Goal: Information Seeking & Learning: Learn about a topic

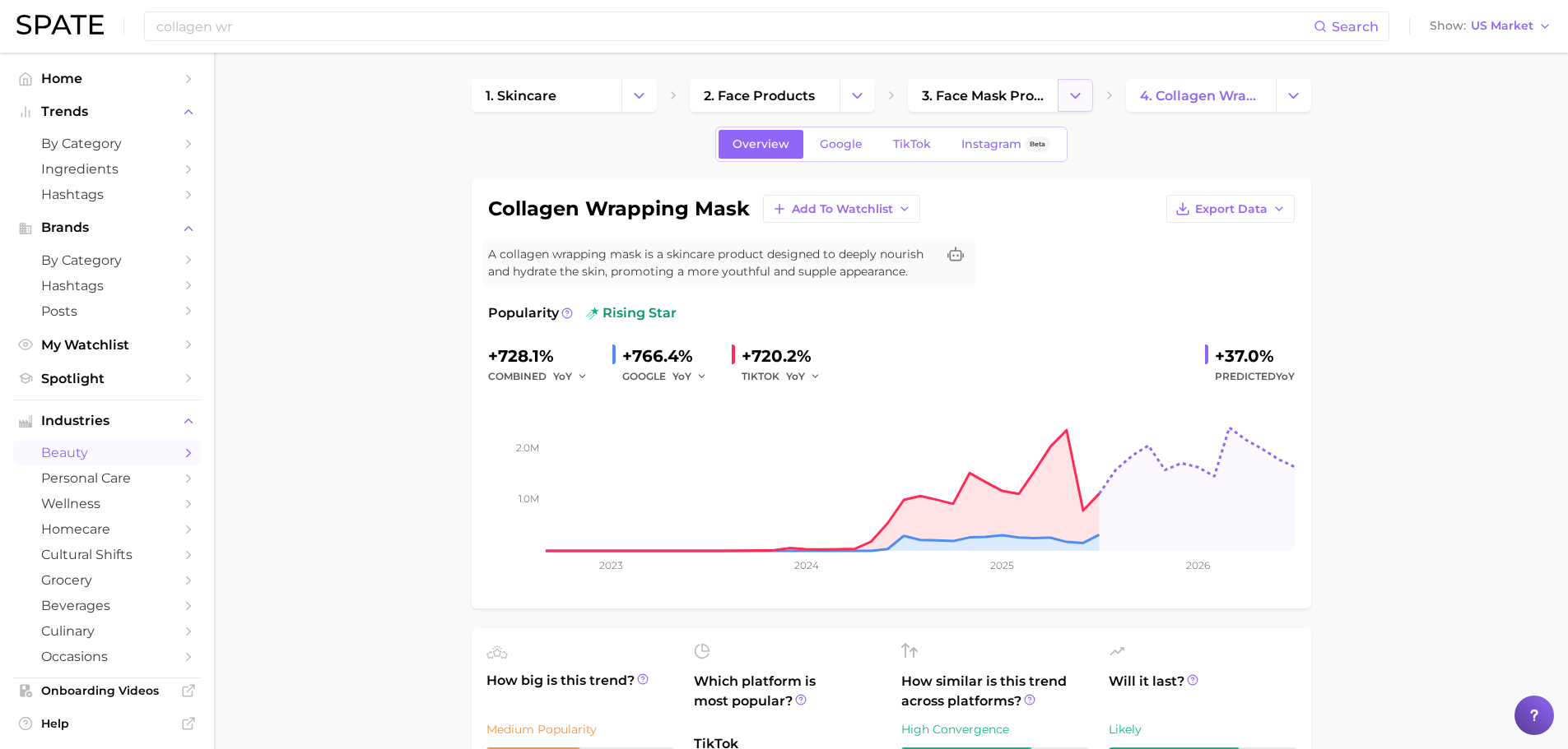
click at [1082, 103] on icon "Change Category" at bounding box center [1076, 96] width 18 height 18
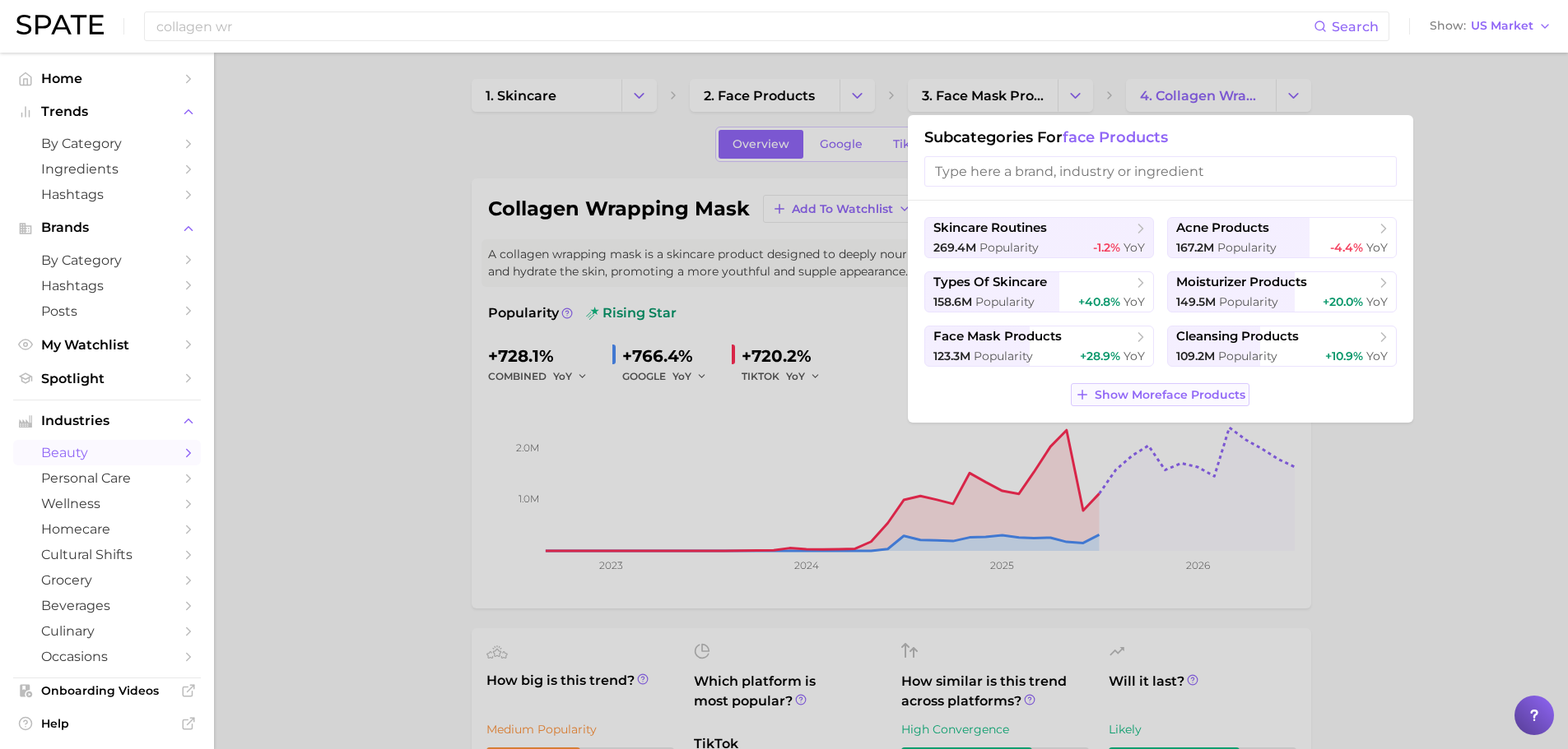
click at [1111, 396] on span "Show More face products" at bounding box center [1169, 395] width 150 height 14
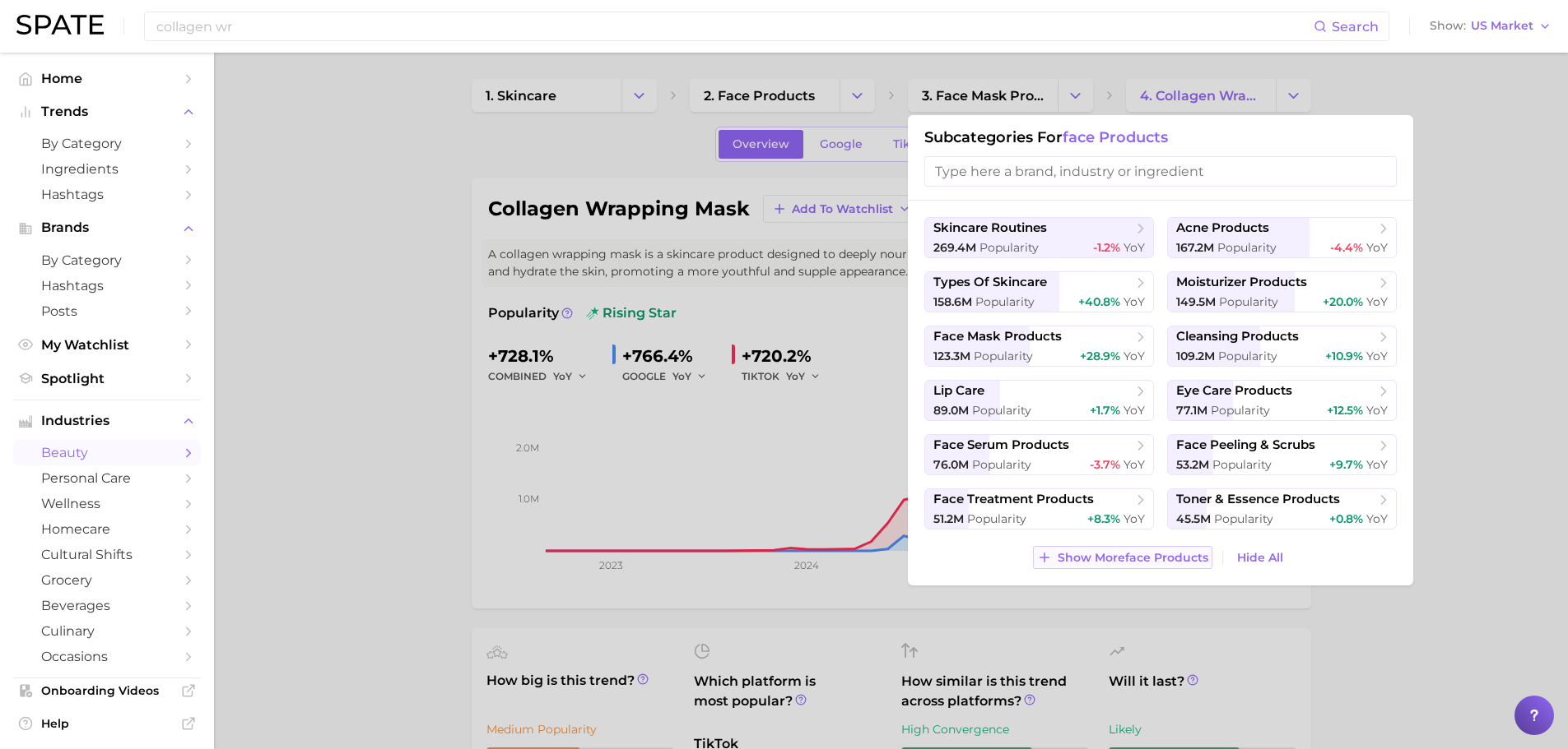
click at [1130, 557] on span "Show More face products" at bounding box center [1132, 558] width 150 height 14
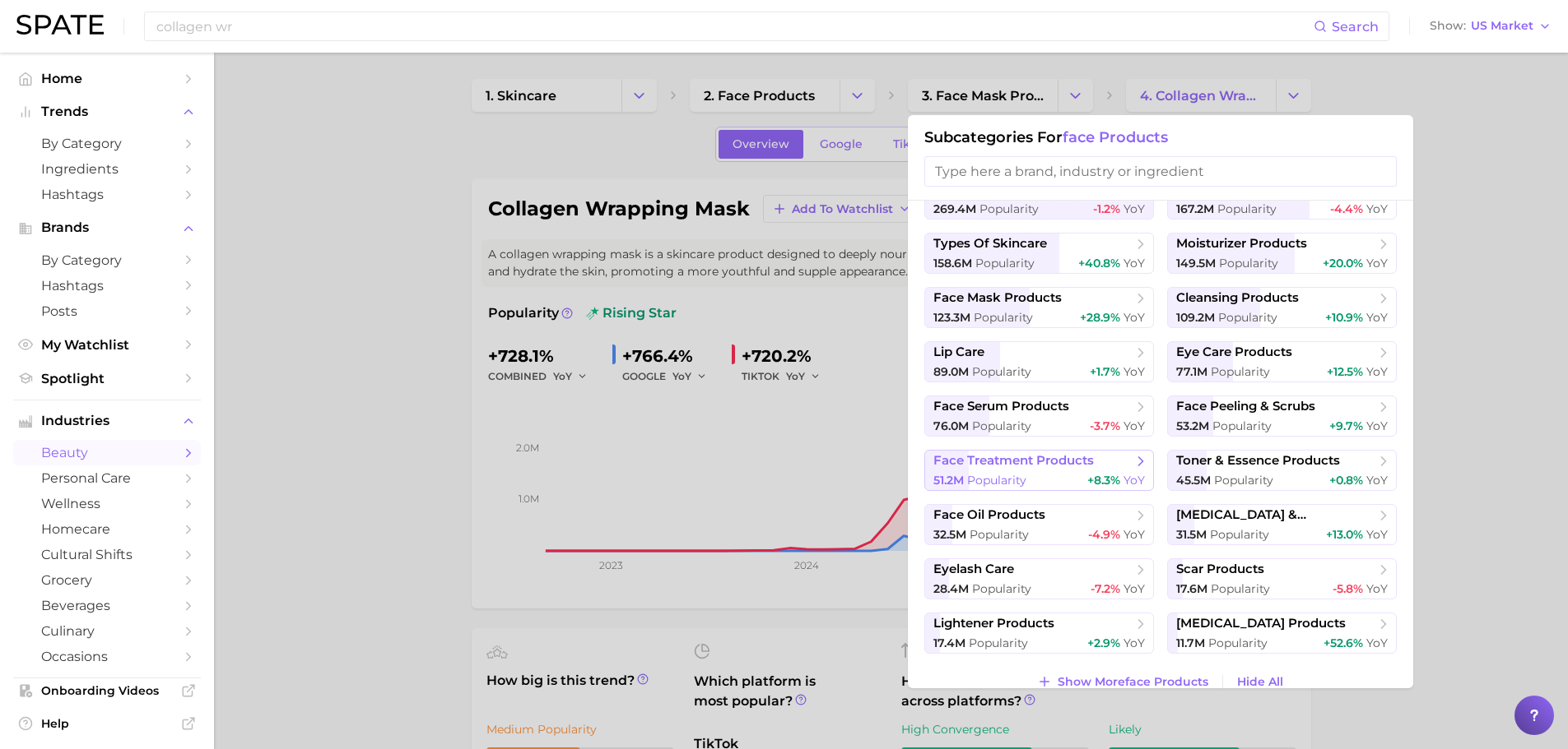
scroll to position [60, 0]
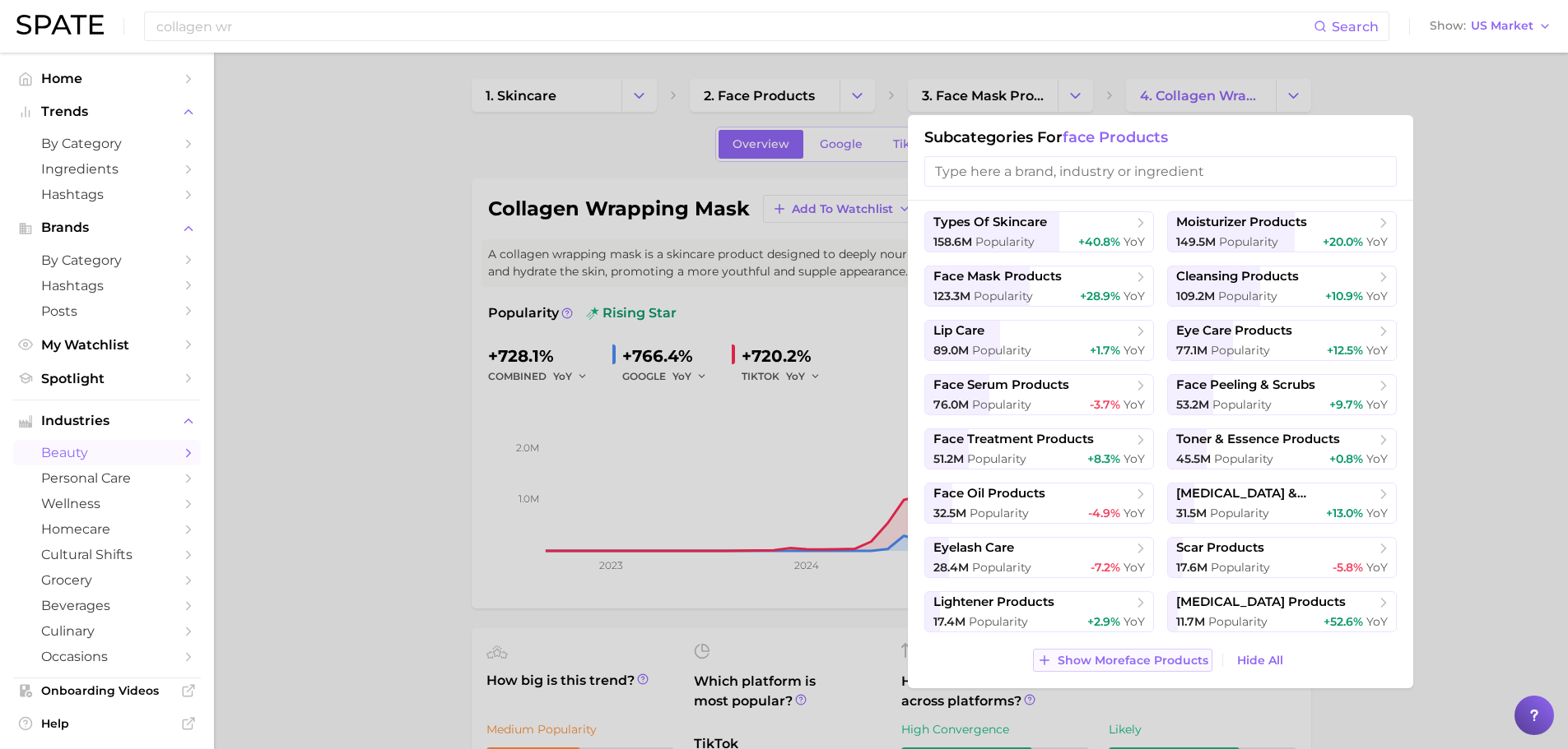
click at [1141, 665] on span "Show More face products" at bounding box center [1132, 661] width 150 height 14
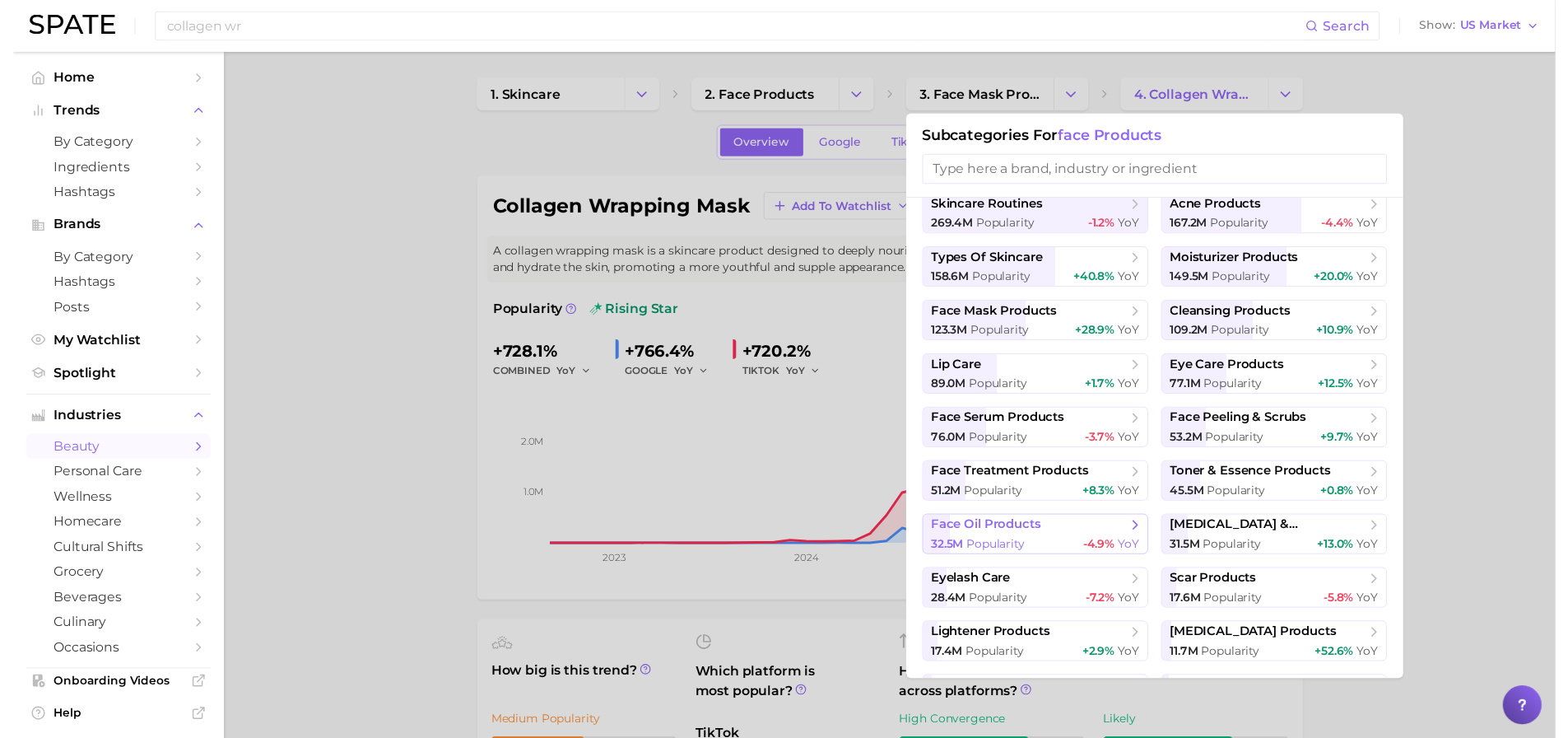
scroll to position [0, 0]
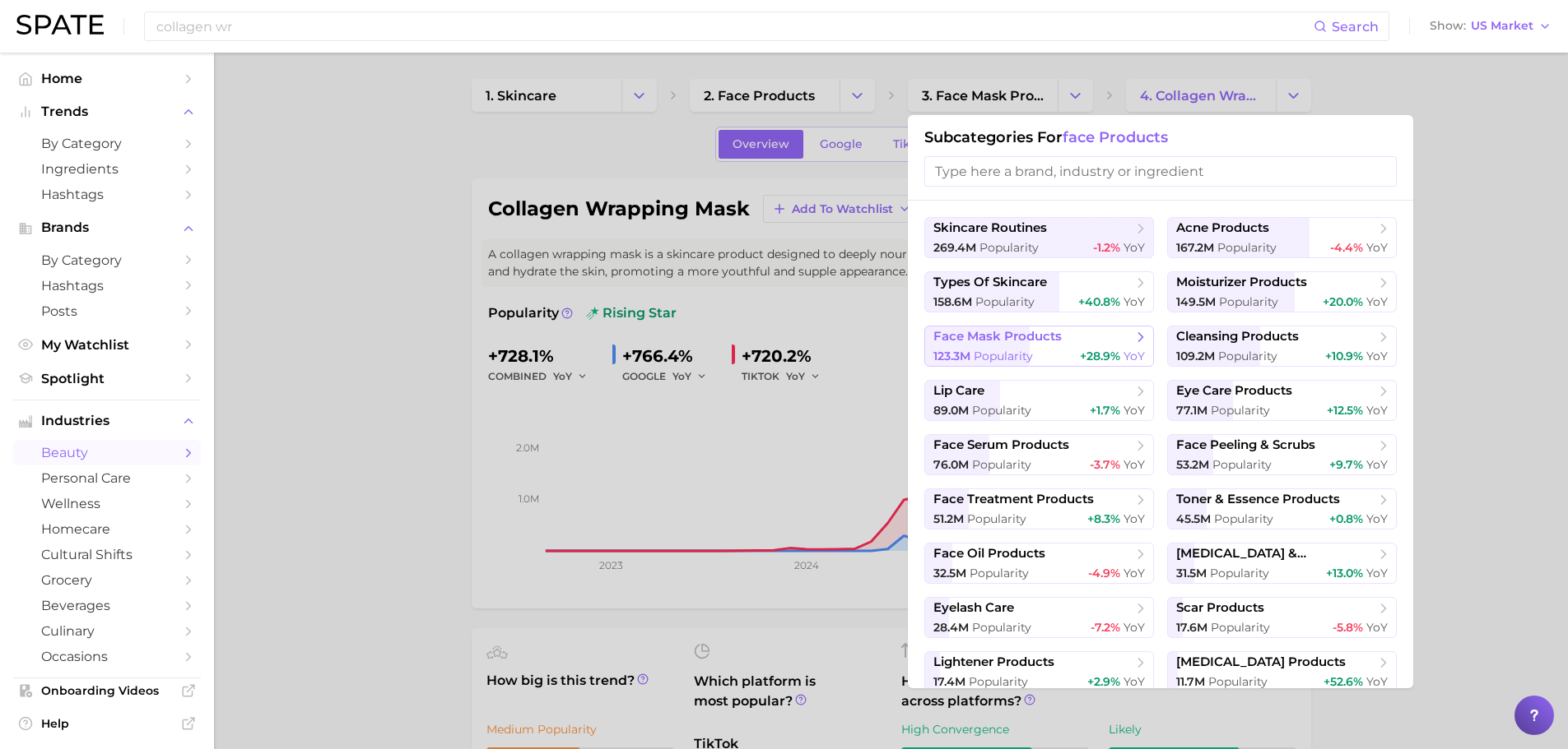
click at [1139, 337] on polyline at bounding box center [1141, 337] width 4 height 8
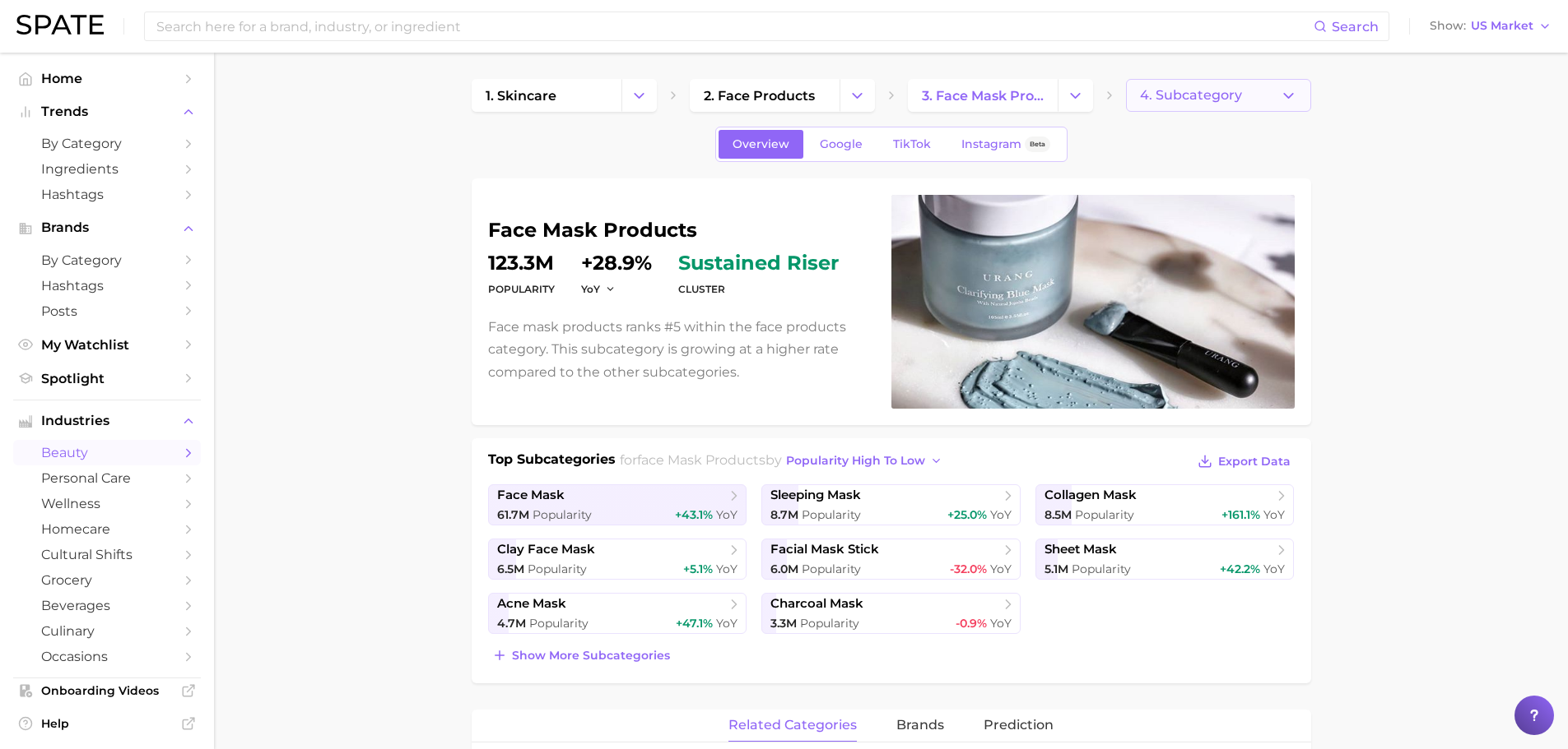
click at [1239, 85] on button "4. Subcategory" at bounding box center [1218, 96] width 186 height 33
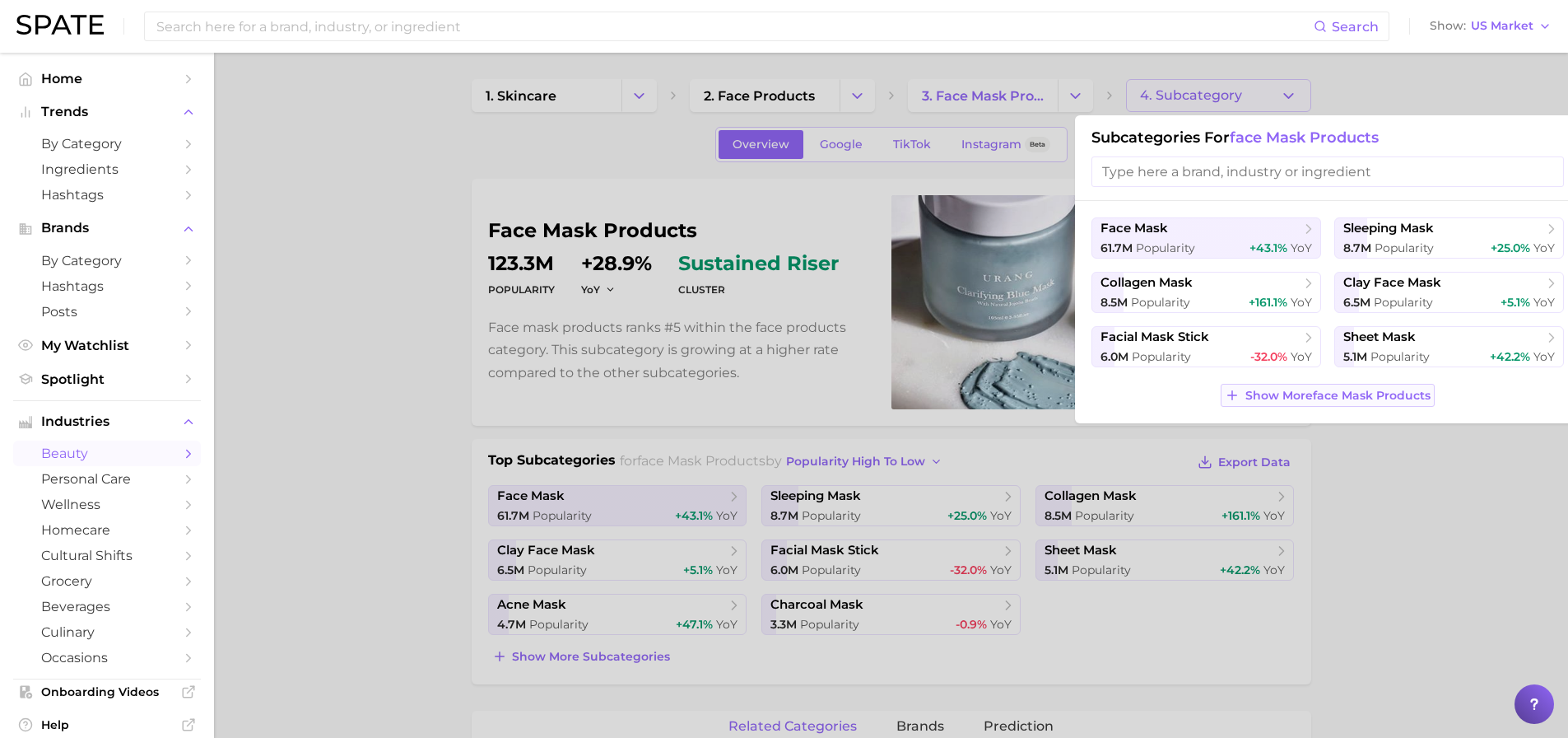
click at [1322, 397] on span "Show More face mask products" at bounding box center [1337, 396] width 186 height 14
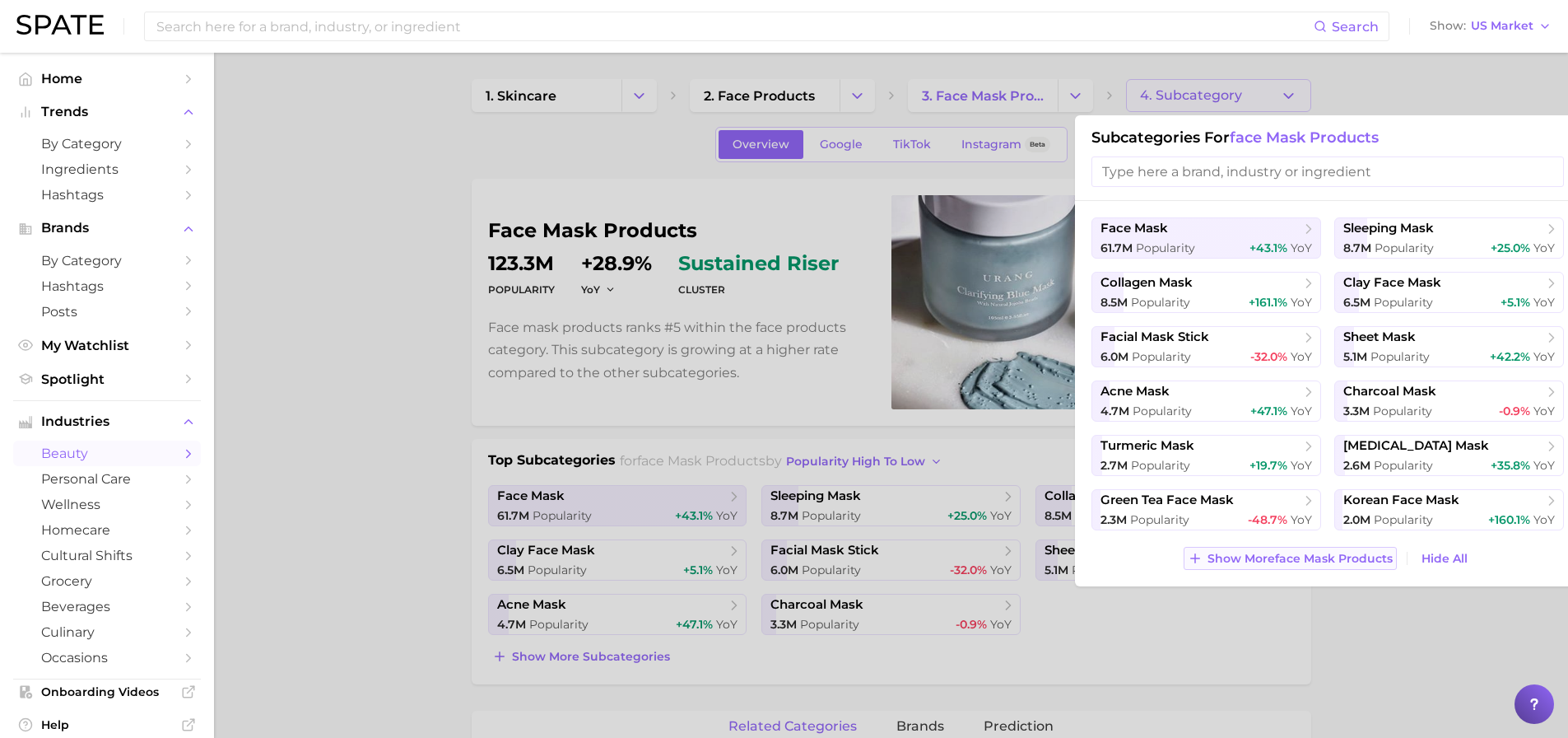
click at [1313, 557] on span "Show More face mask products" at bounding box center [1300, 558] width 186 height 14
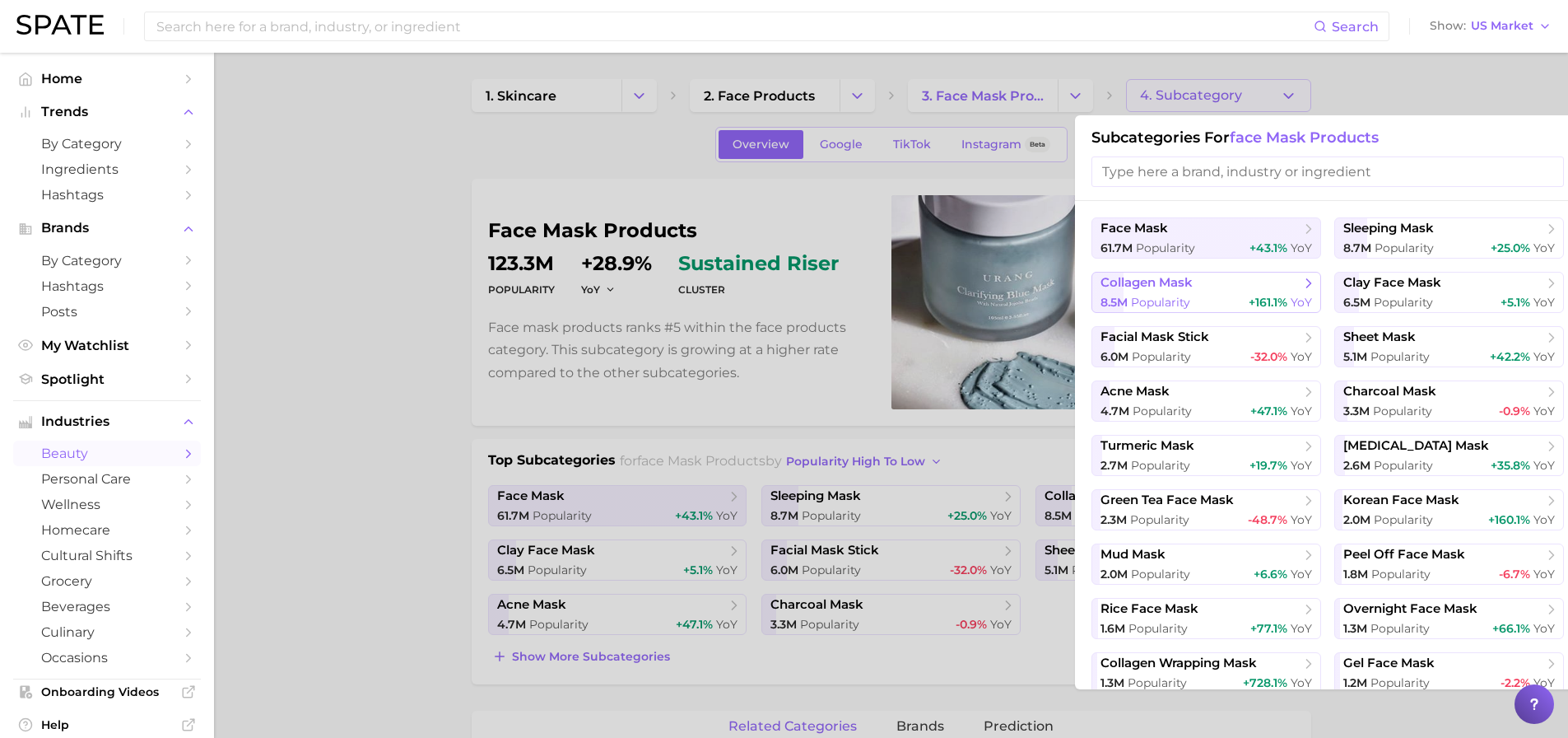
scroll to position [60, 0]
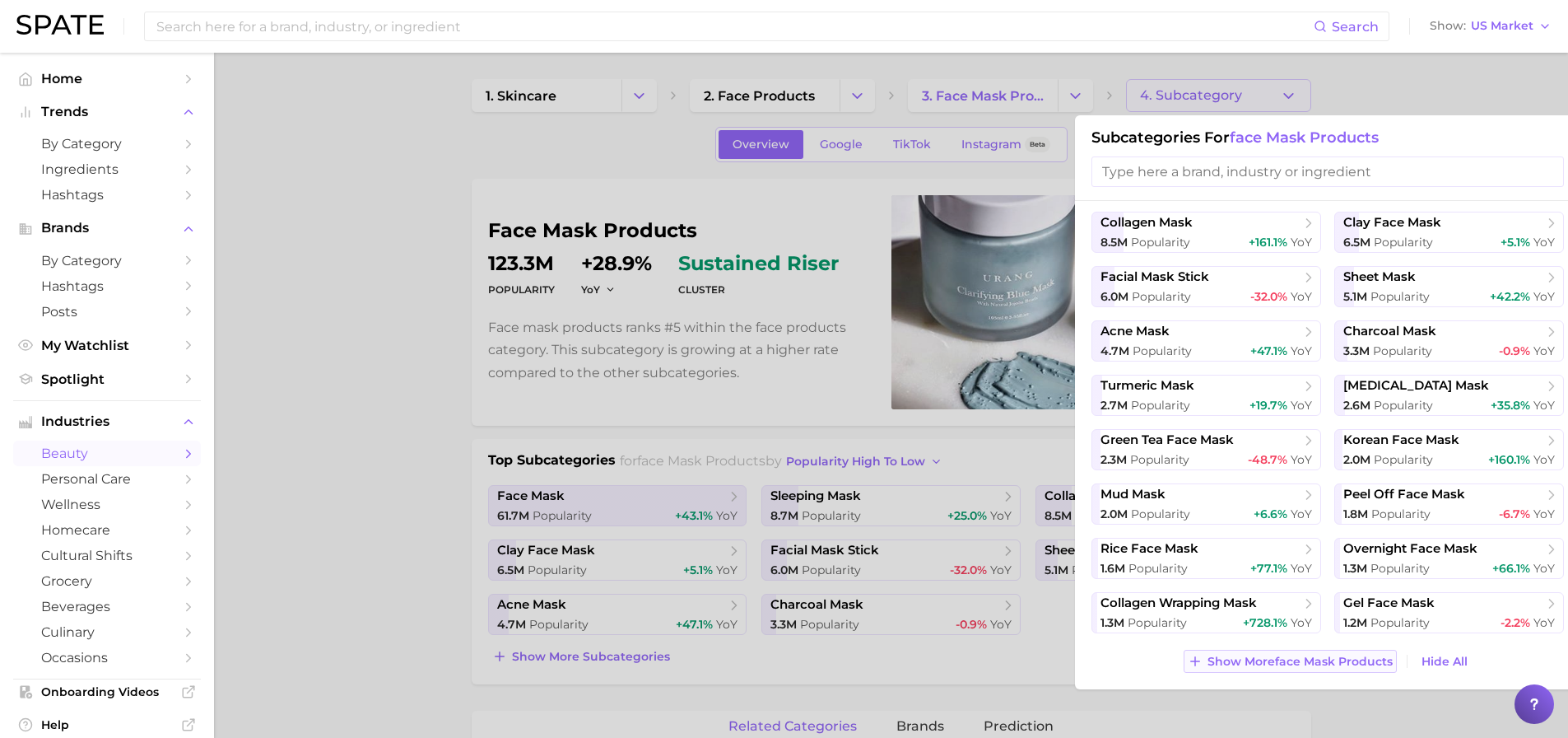
click at [1271, 659] on span "Show More face mask products" at bounding box center [1300, 662] width 186 height 14
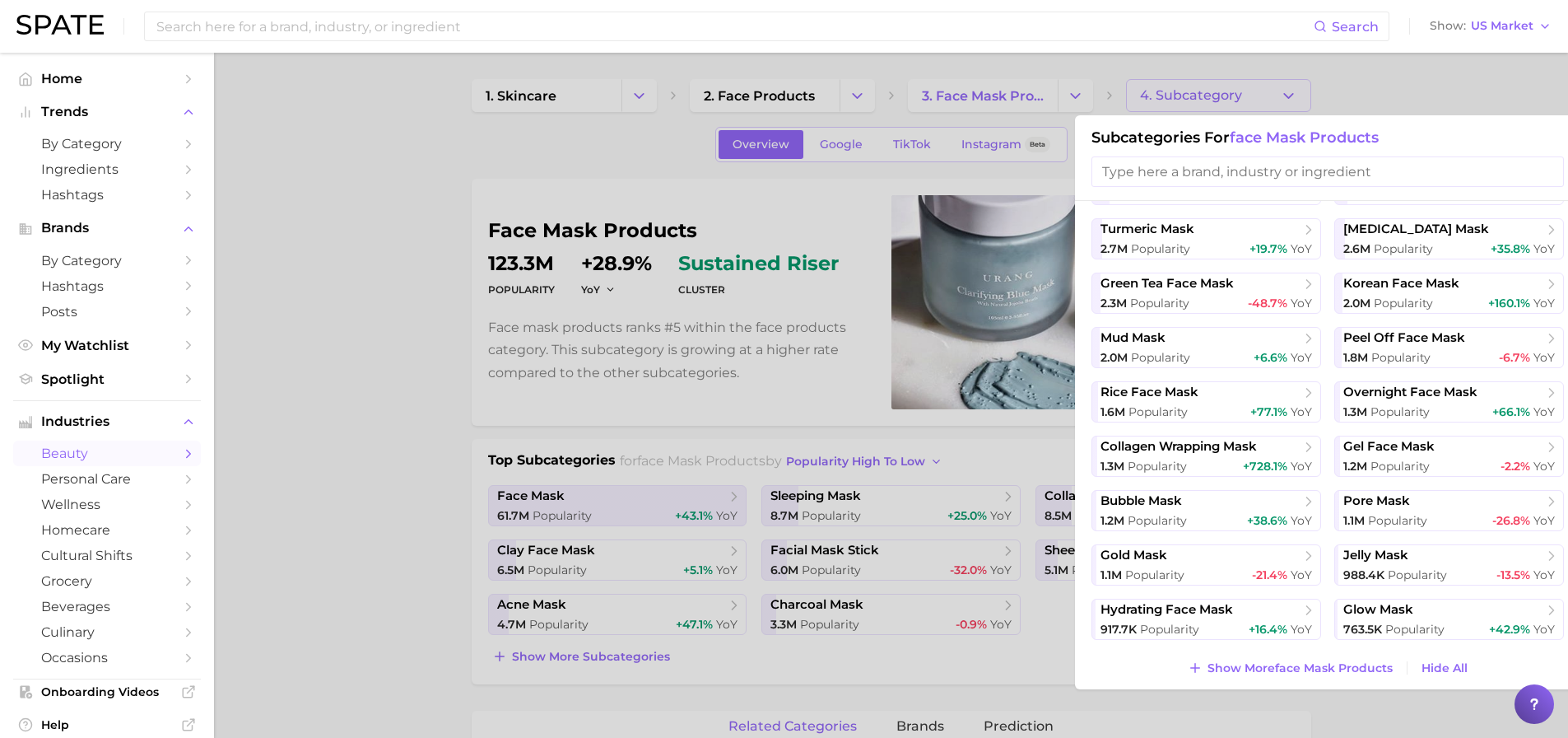
scroll to position [223, 0]
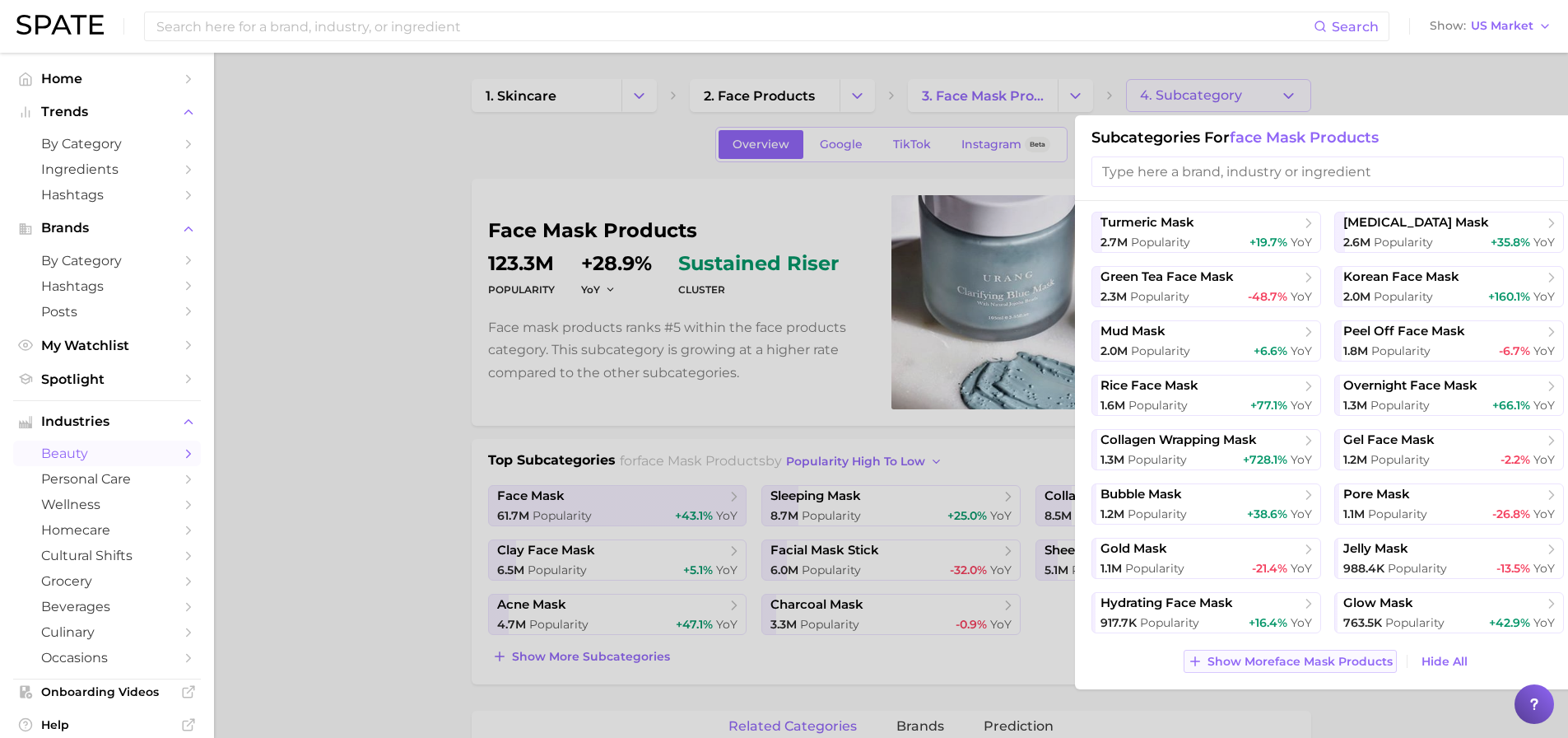
click at [1325, 657] on span "Show More face mask products" at bounding box center [1300, 662] width 186 height 14
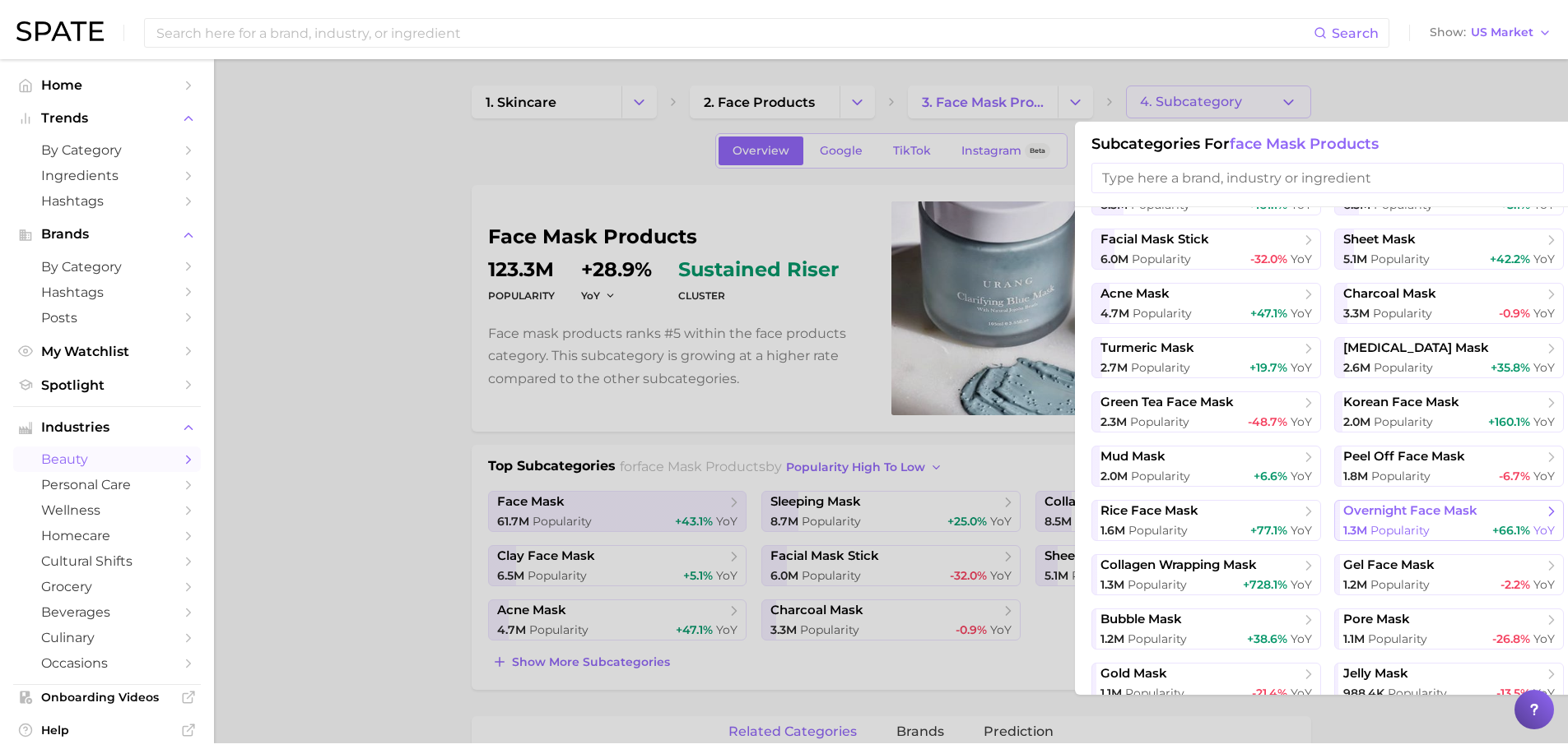
scroll to position [0, 0]
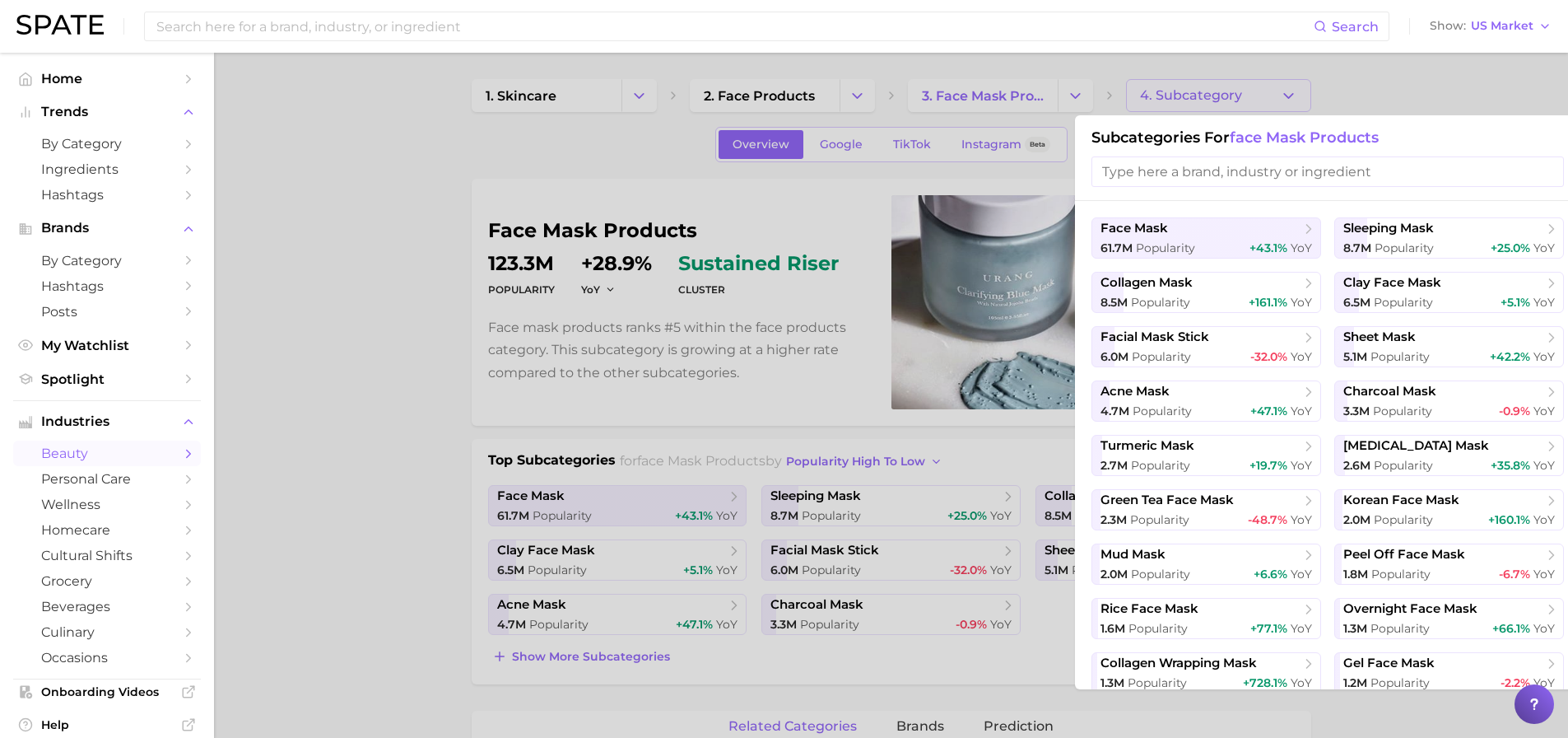
click at [446, 186] on div at bounding box center [784, 369] width 1568 height 738
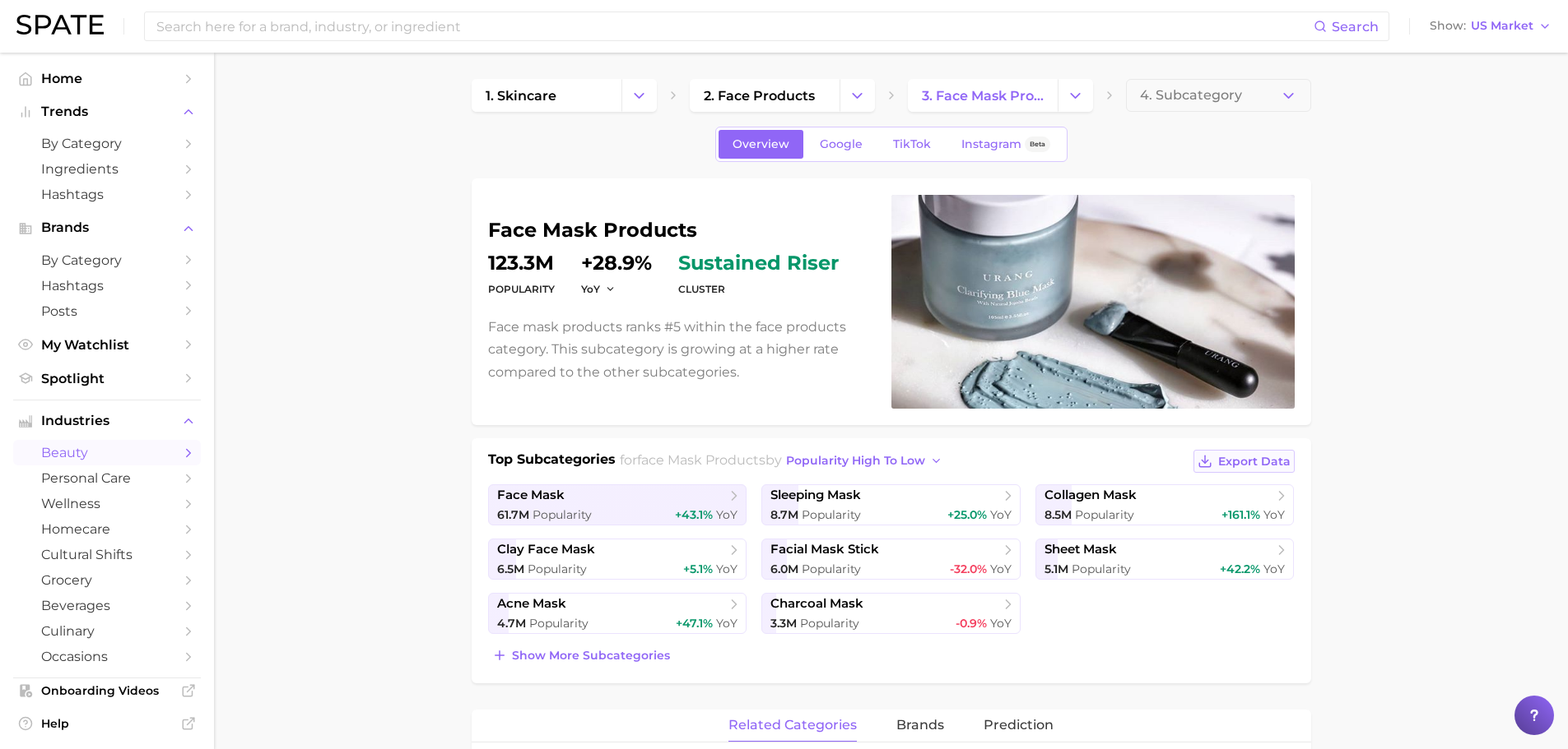
click at [1276, 459] on span "Export Data" at bounding box center [1254, 462] width 72 height 14
click at [1188, 493] on span "collagen mask" at bounding box center [1159, 496] width 229 height 17
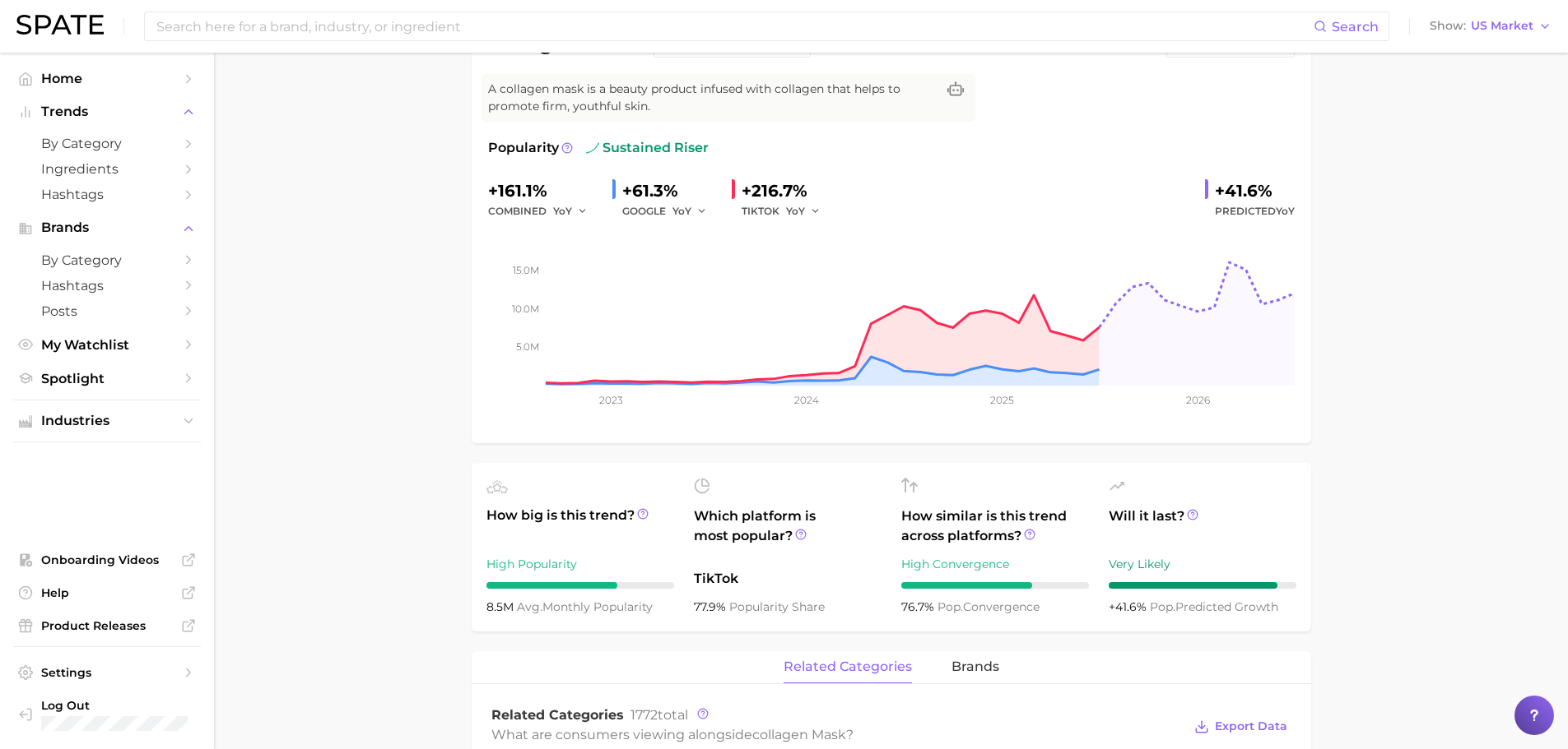
scroll to position [164, 0]
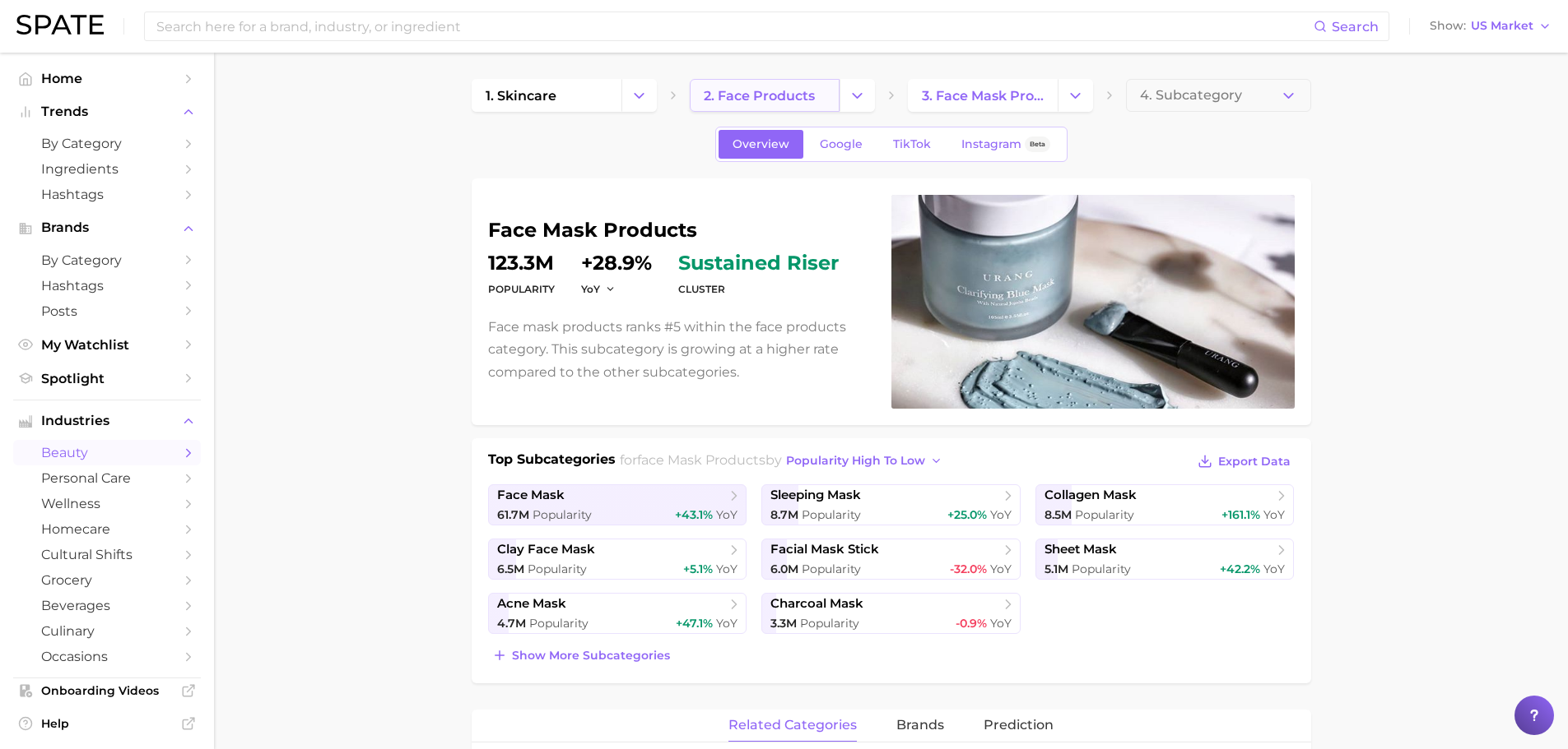
click at [788, 97] on span "2. face products" at bounding box center [759, 96] width 111 height 16
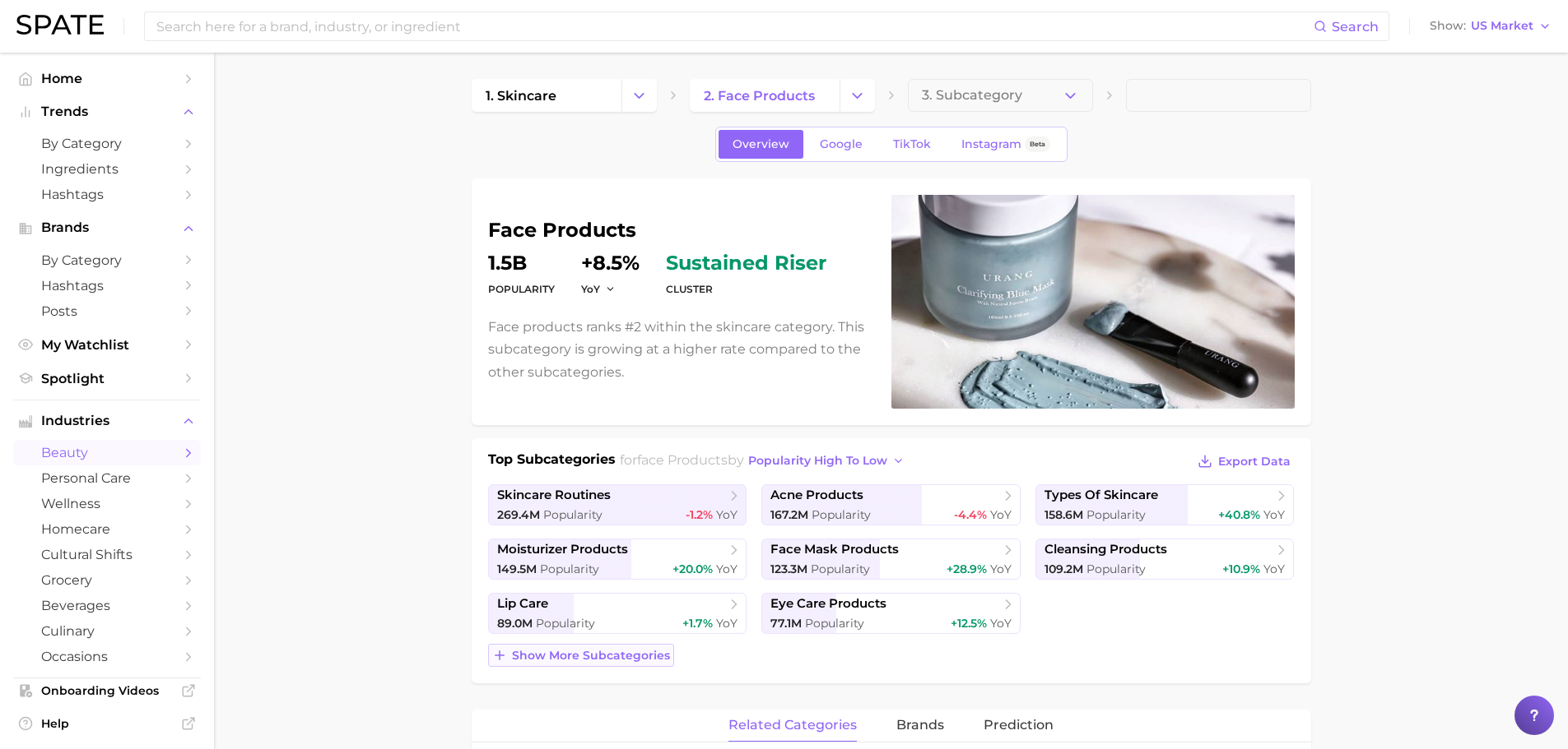
click at [610, 653] on span "Show more subcategories" at bounding box center [591, 656] width 158 height 14
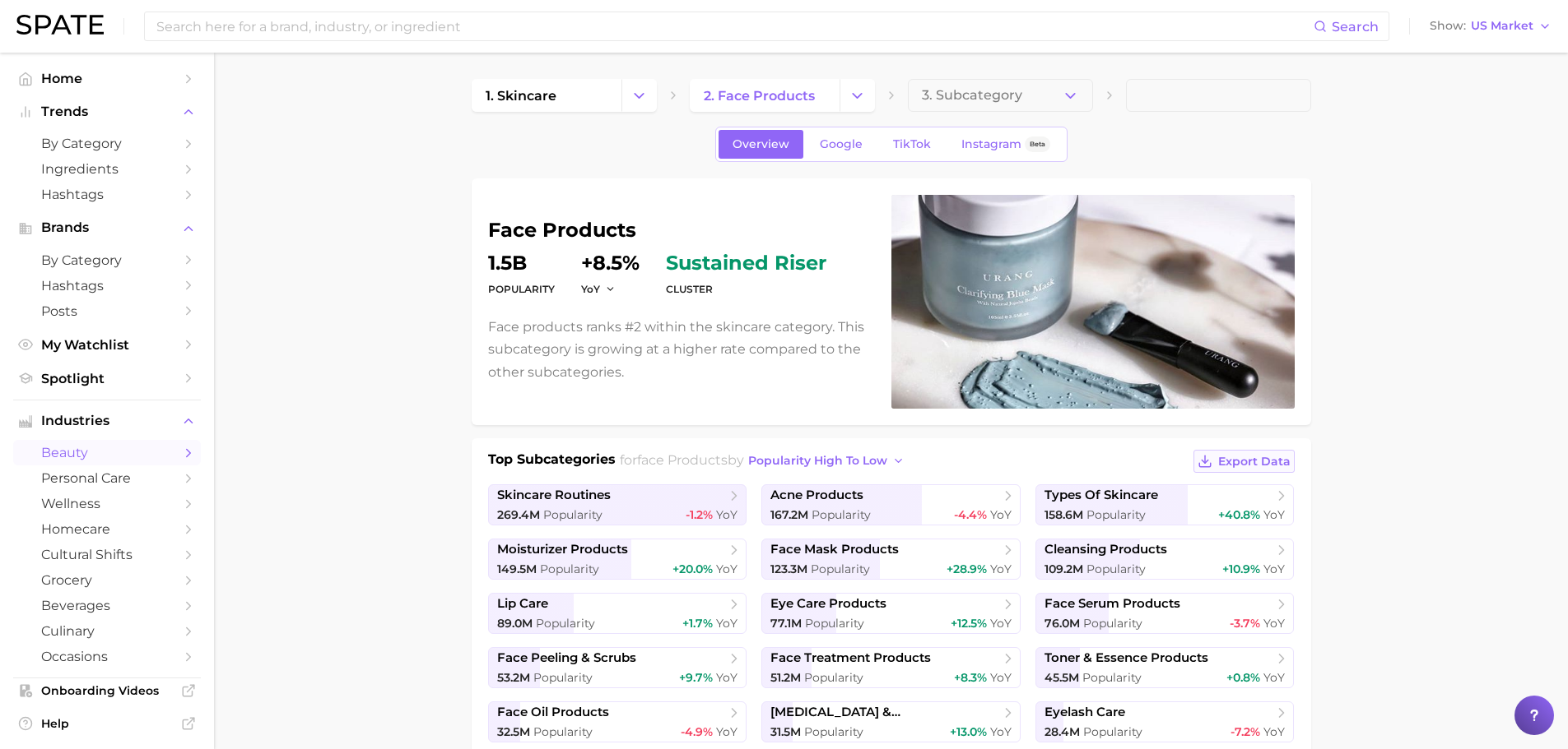
click at [1279, 467] on span "Export Data" at bounding box center [1254, 462] width 72 height 14
click at [930, 554] on span "face mask products" at bounding box center [884, 550] width 229 height 17
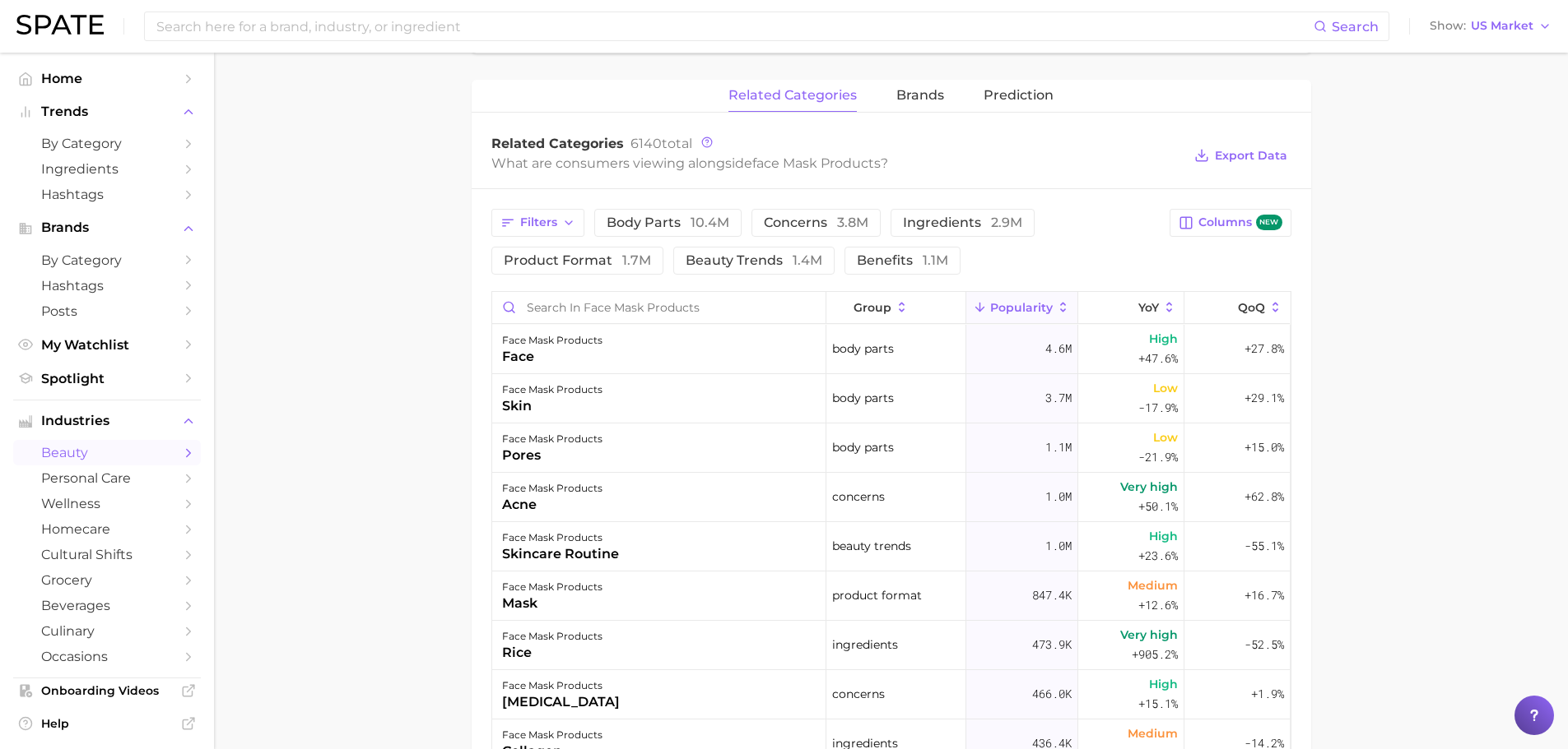
scroll to position [365, 0]
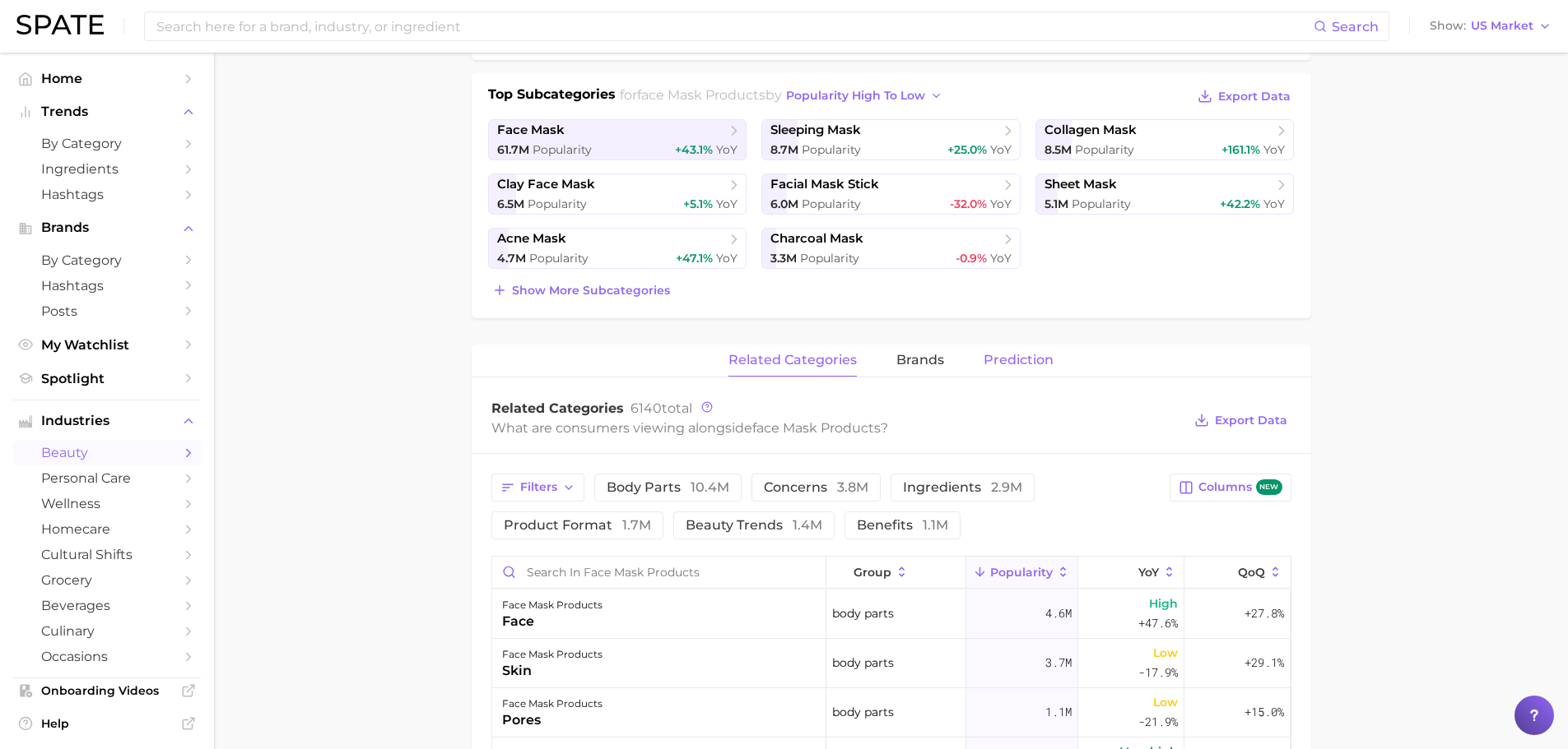
click at [989, 371] on button "Prediction" at bounding box center [1019, 360] width 70 height 32
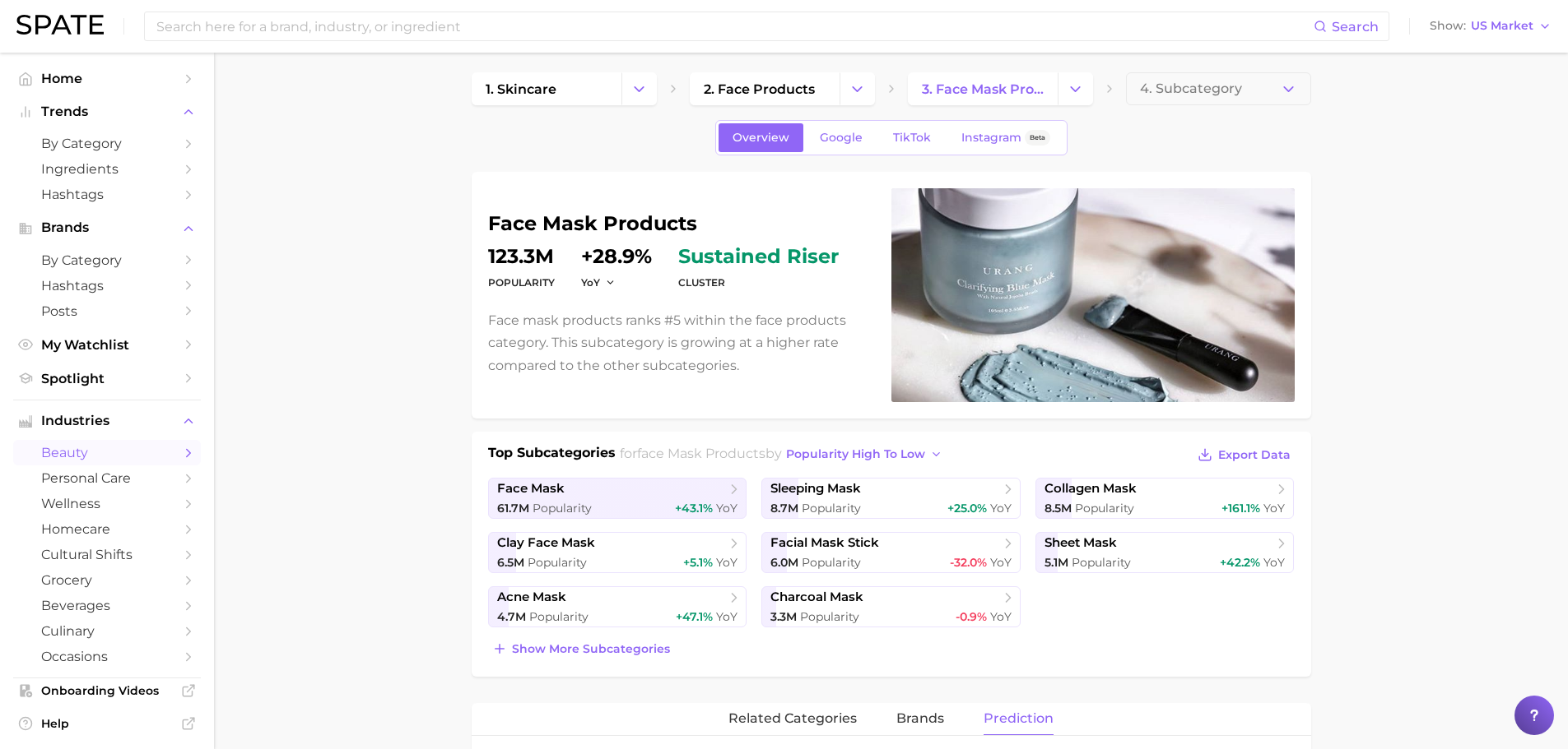
scroll to position [0, 0]
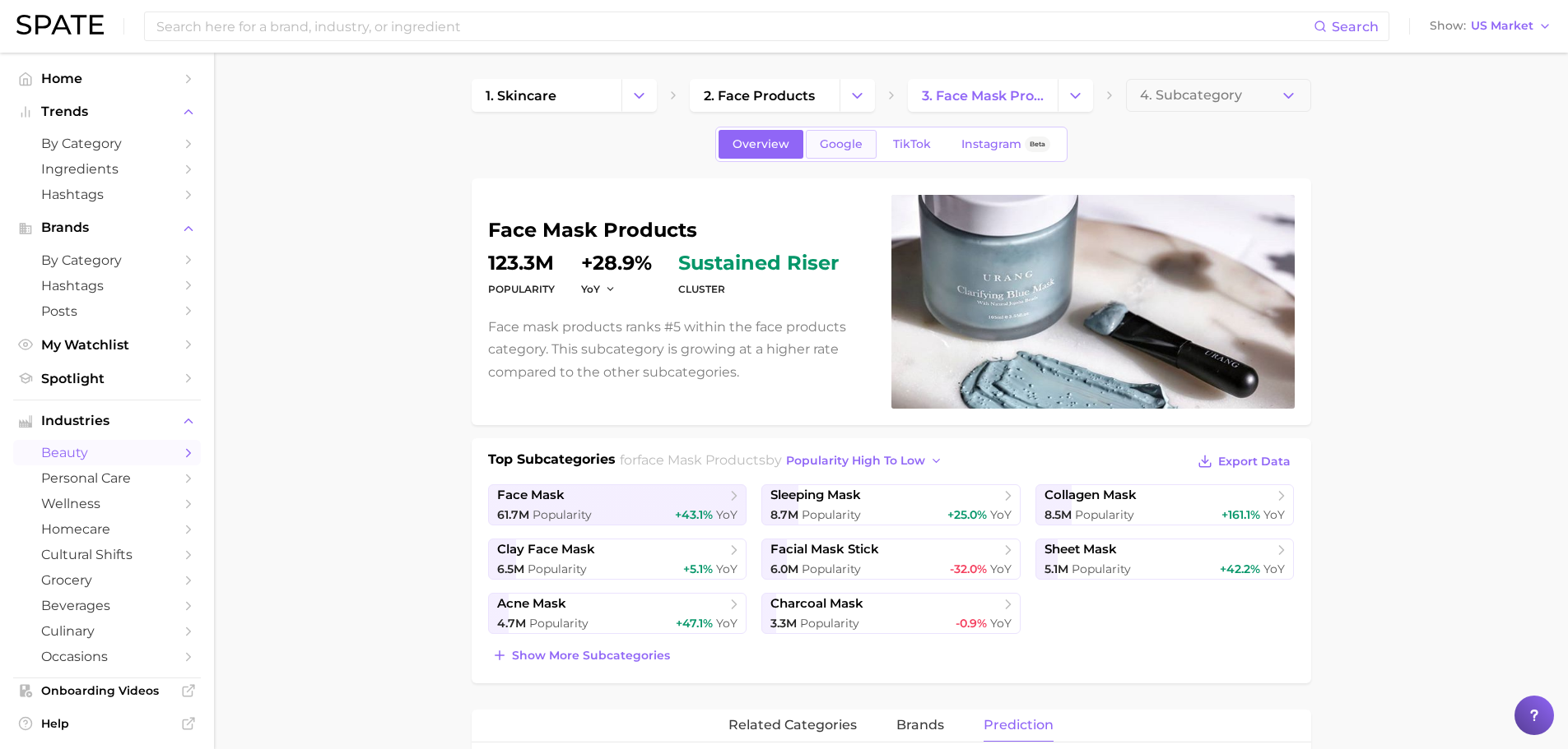
click at [826, 145] on span "Google" at bounding box center [841, 145] width 43 height 14
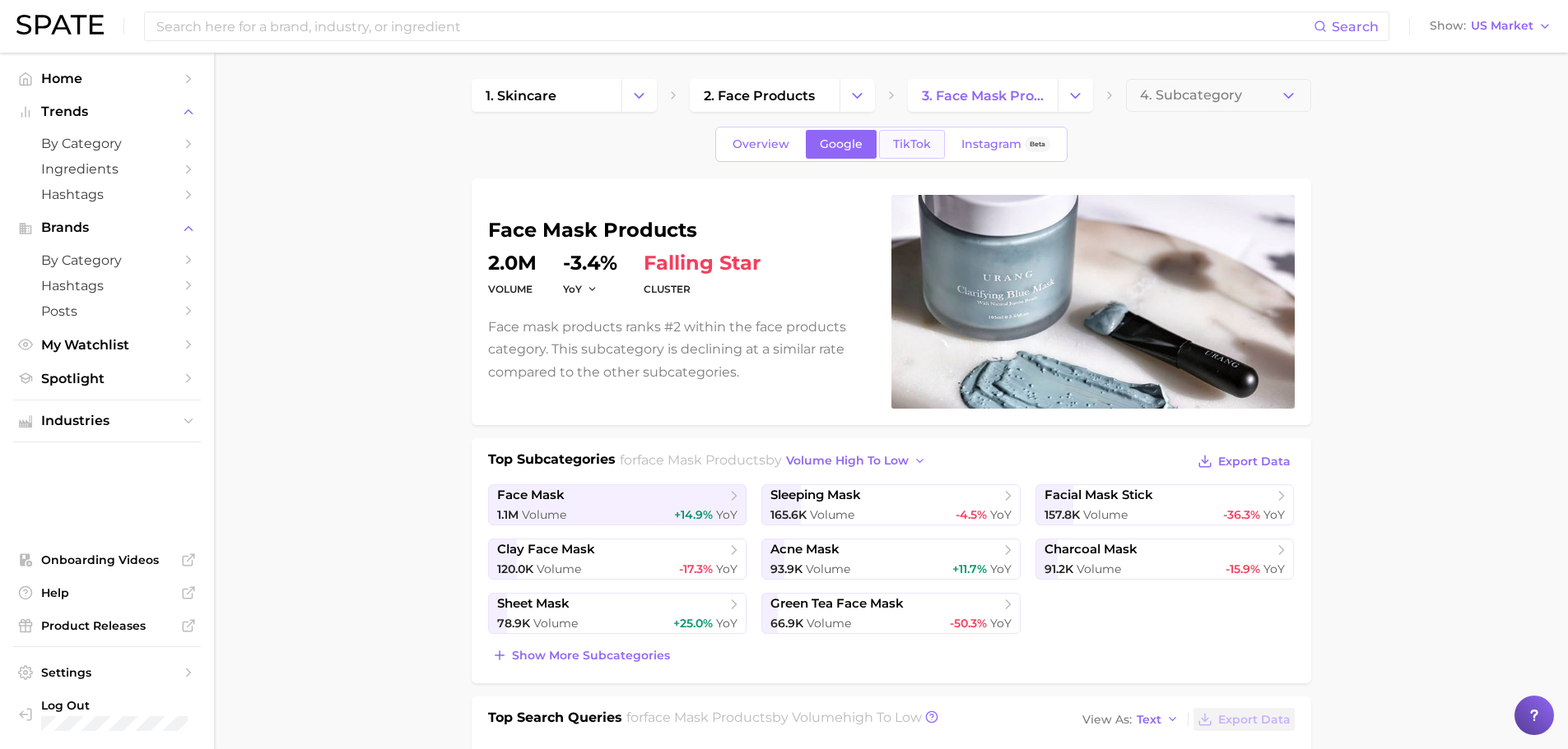
click at [933, 143] on link "TikTok" at bounding box center [911, 144] width 65 height 28
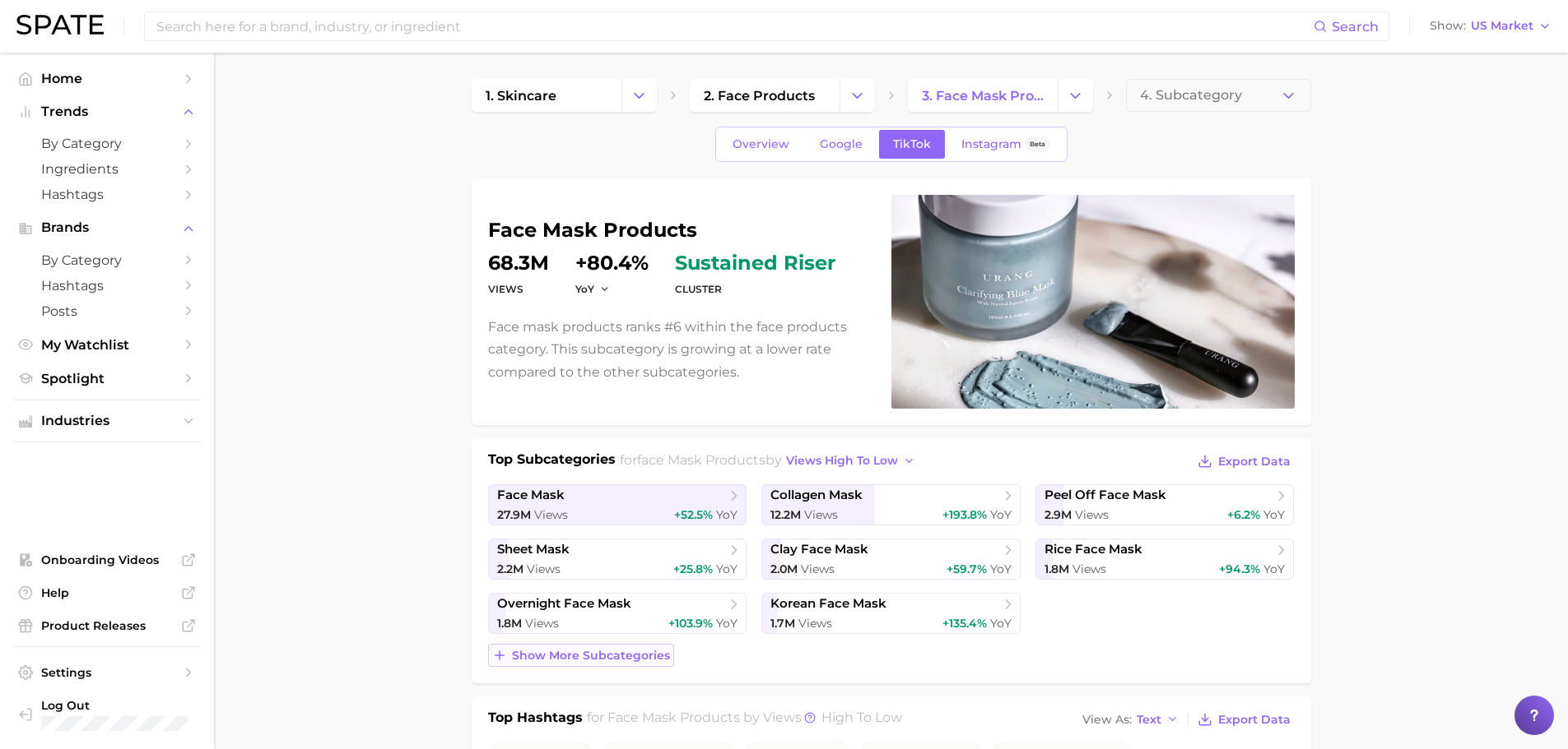
click at [630, 654] on span "Show more subcategories" at bounding box center [591, 656] width 158 height 14
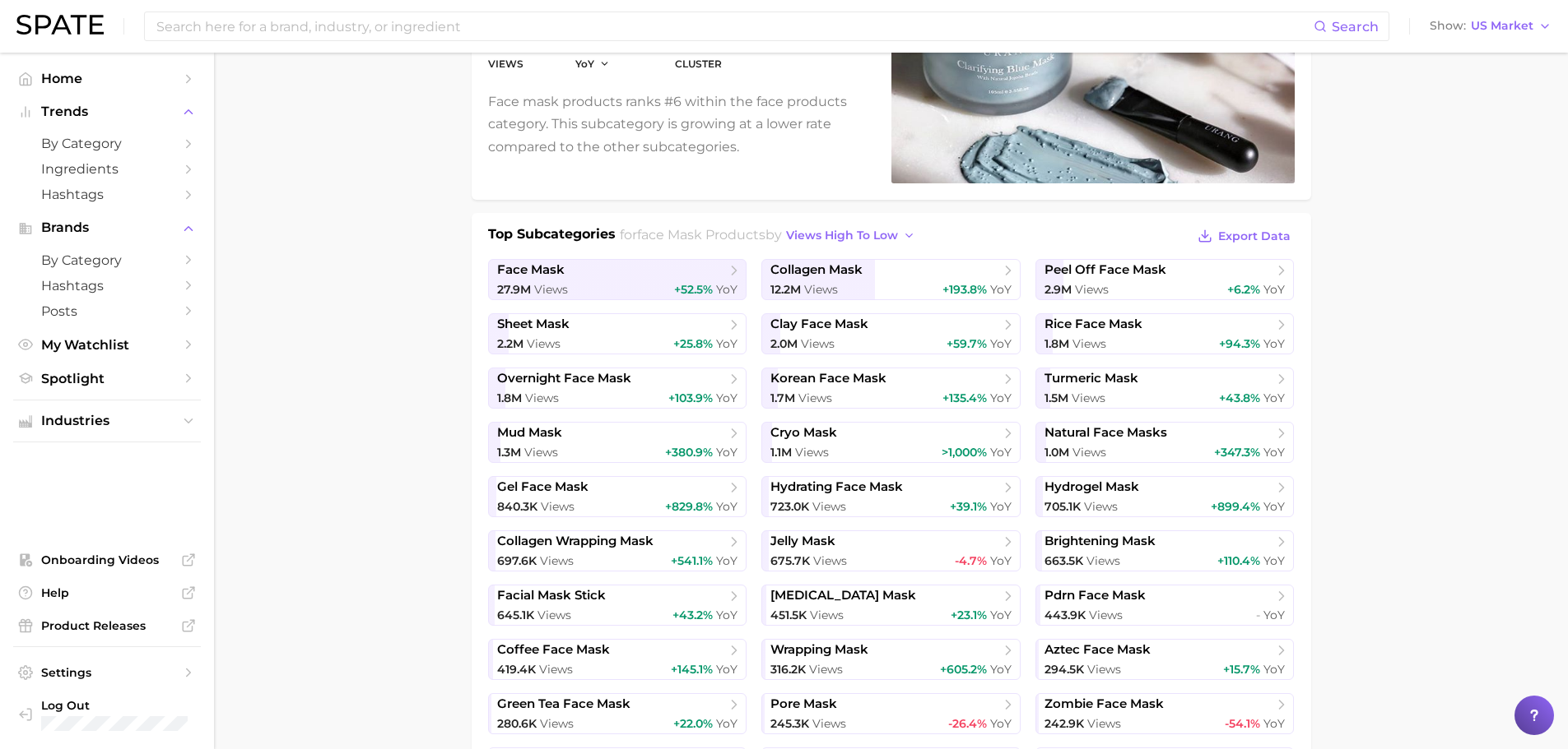
scroll to position [247, 0]
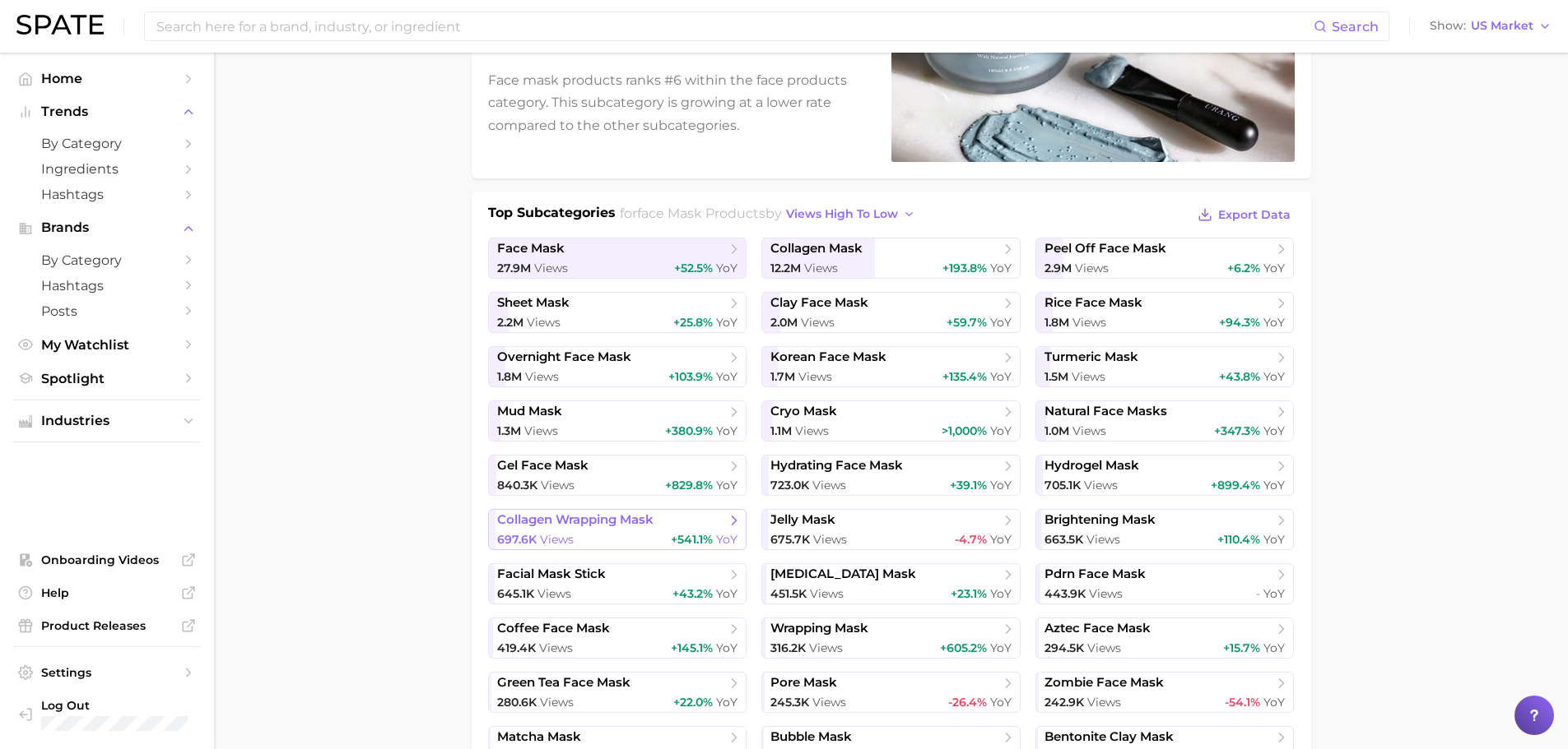
click at [683, 517] on span "collagen wrapping mask" at bounding box center [612, 520] width 229 height 17
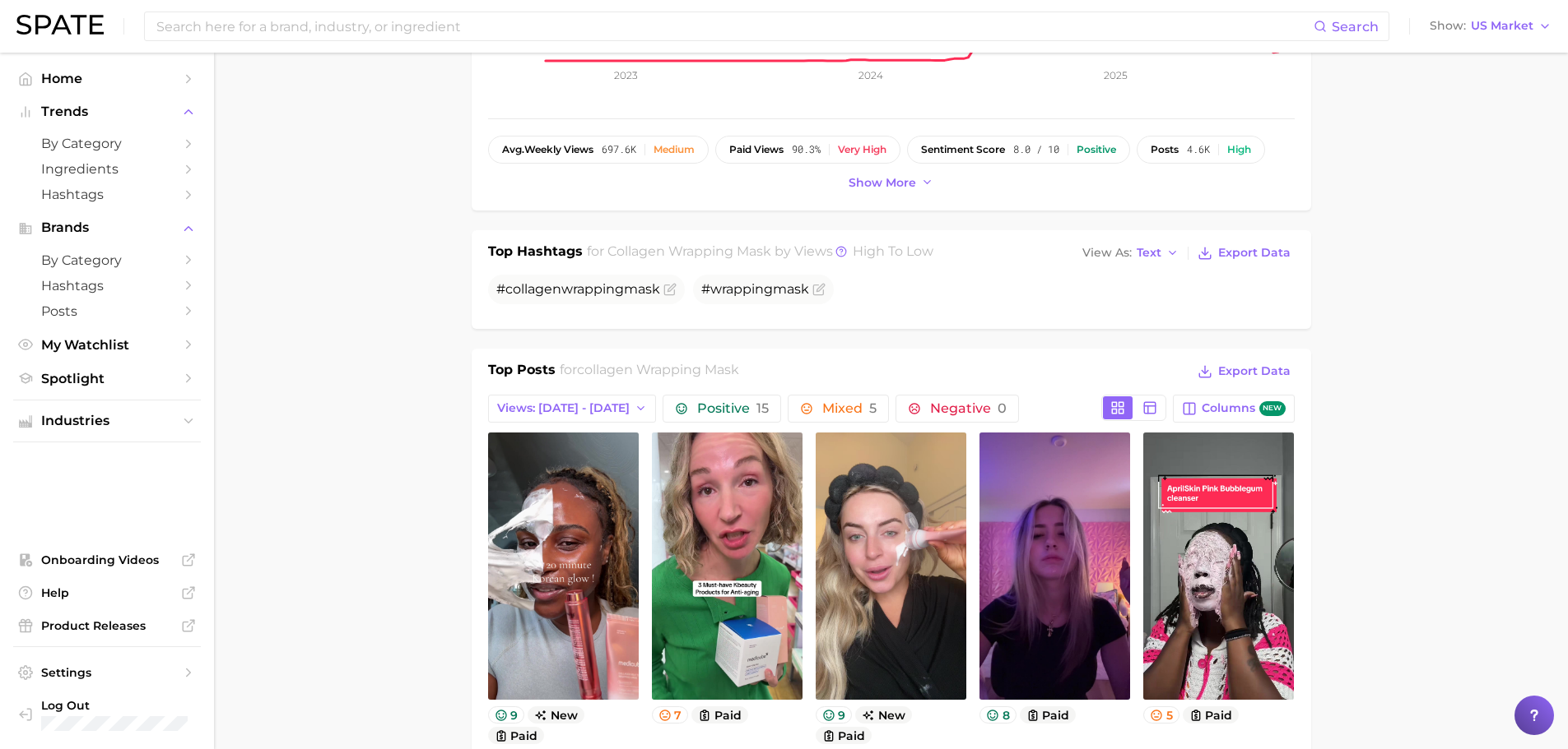
scroll to position [493, 0]
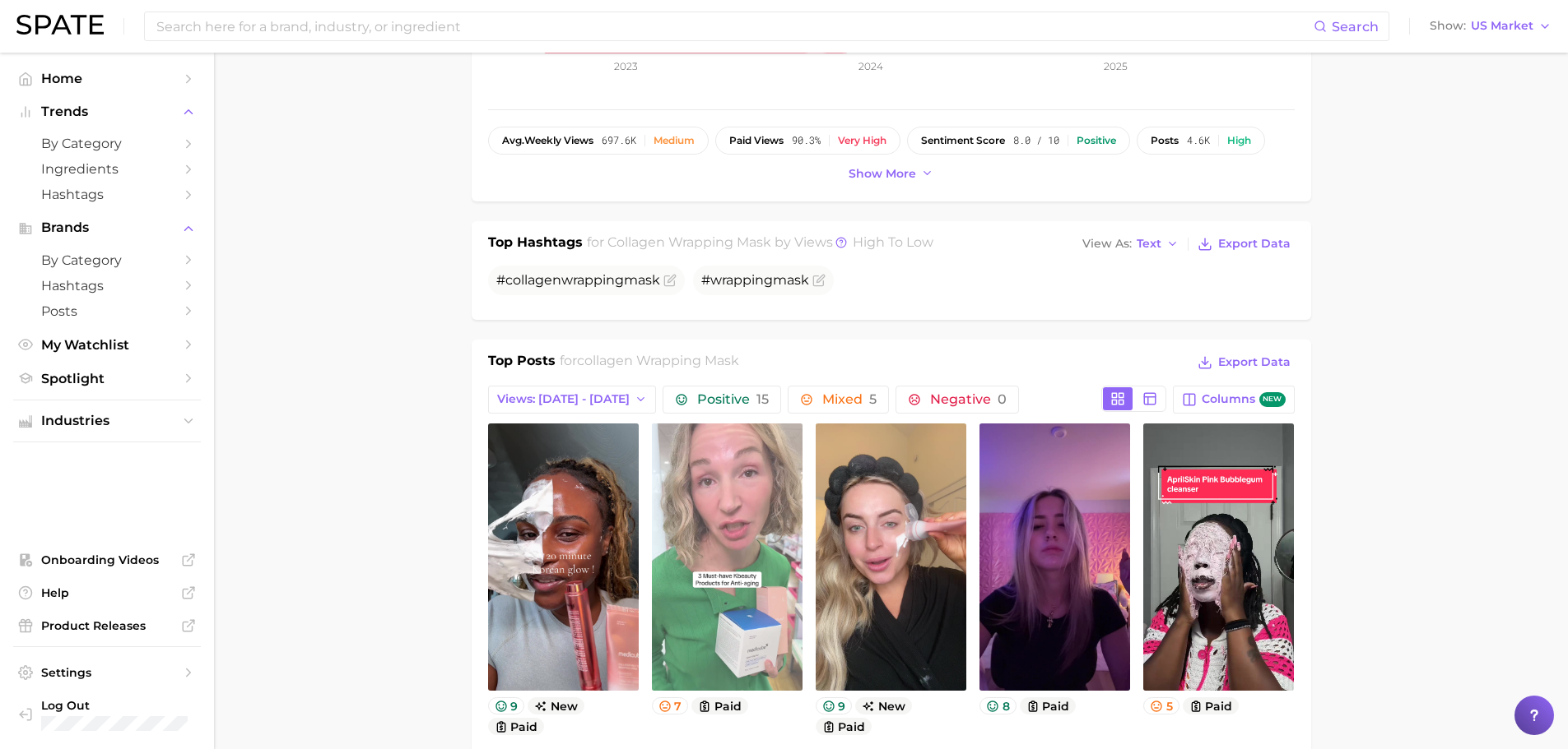
click at [727, 632] on link "view post on TikTok" at bounding box center [727, 558] width 150 height 268
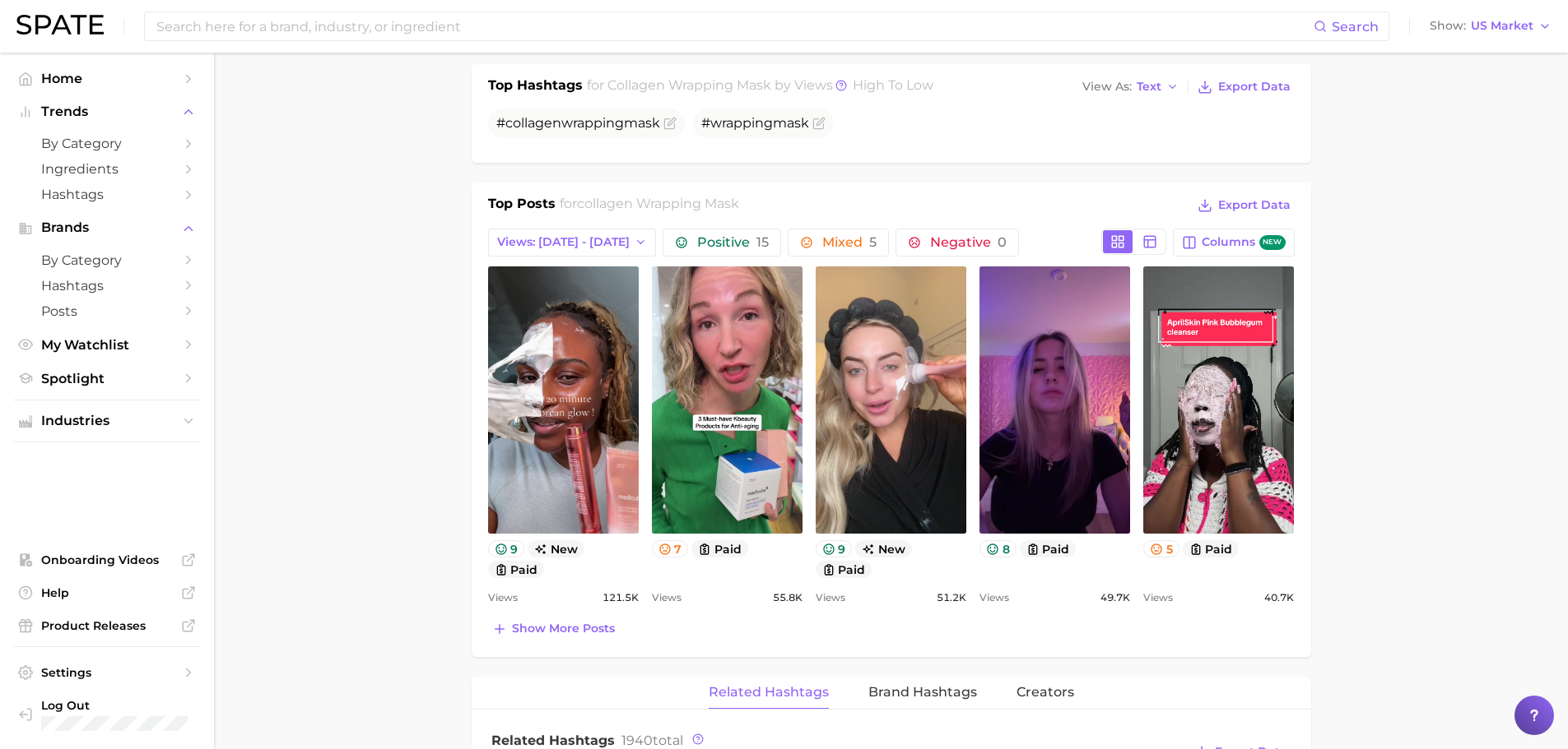
scroll to position [658, 0]
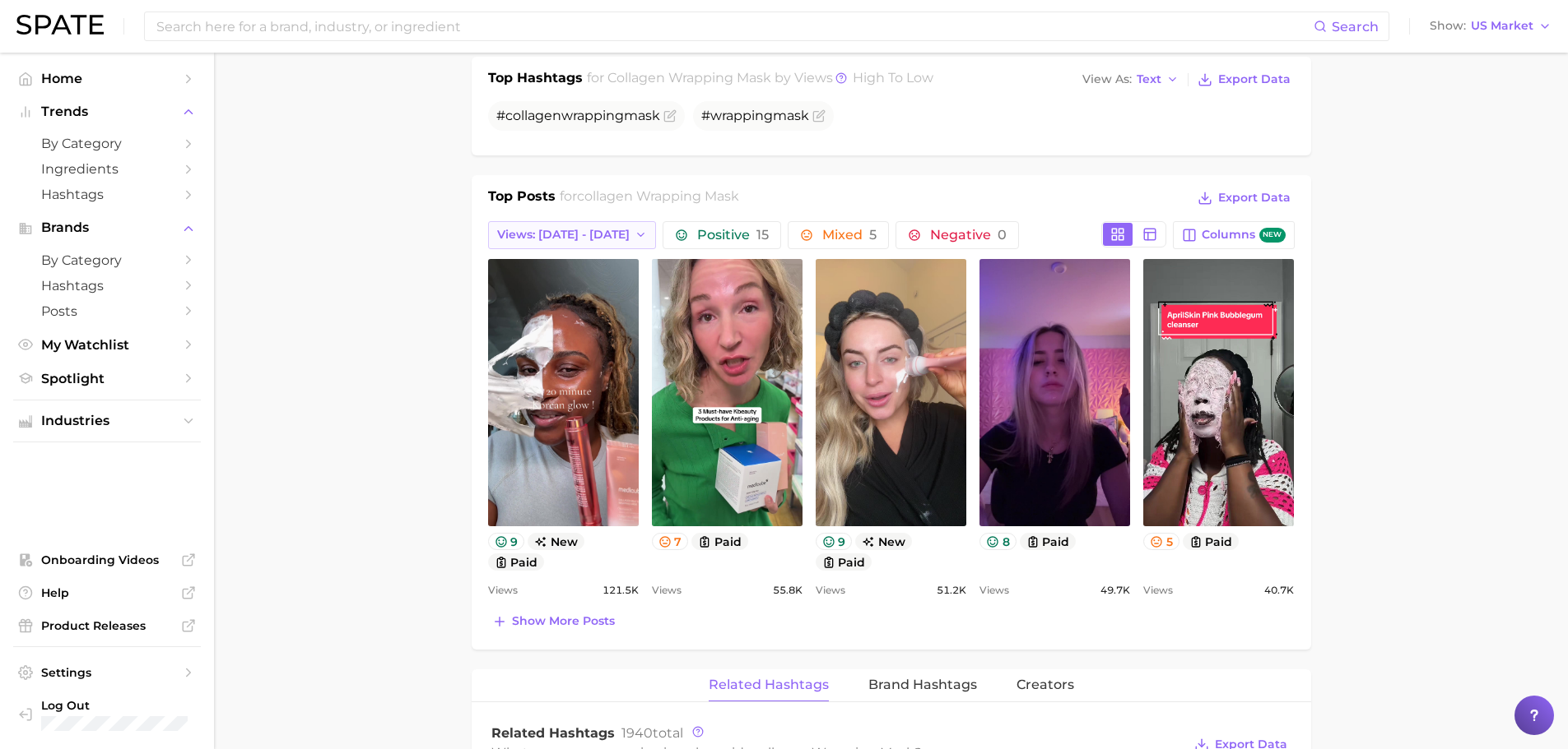
click at [634, 237] on icon "button" at bounding box center [640, 234] width 13 height 13
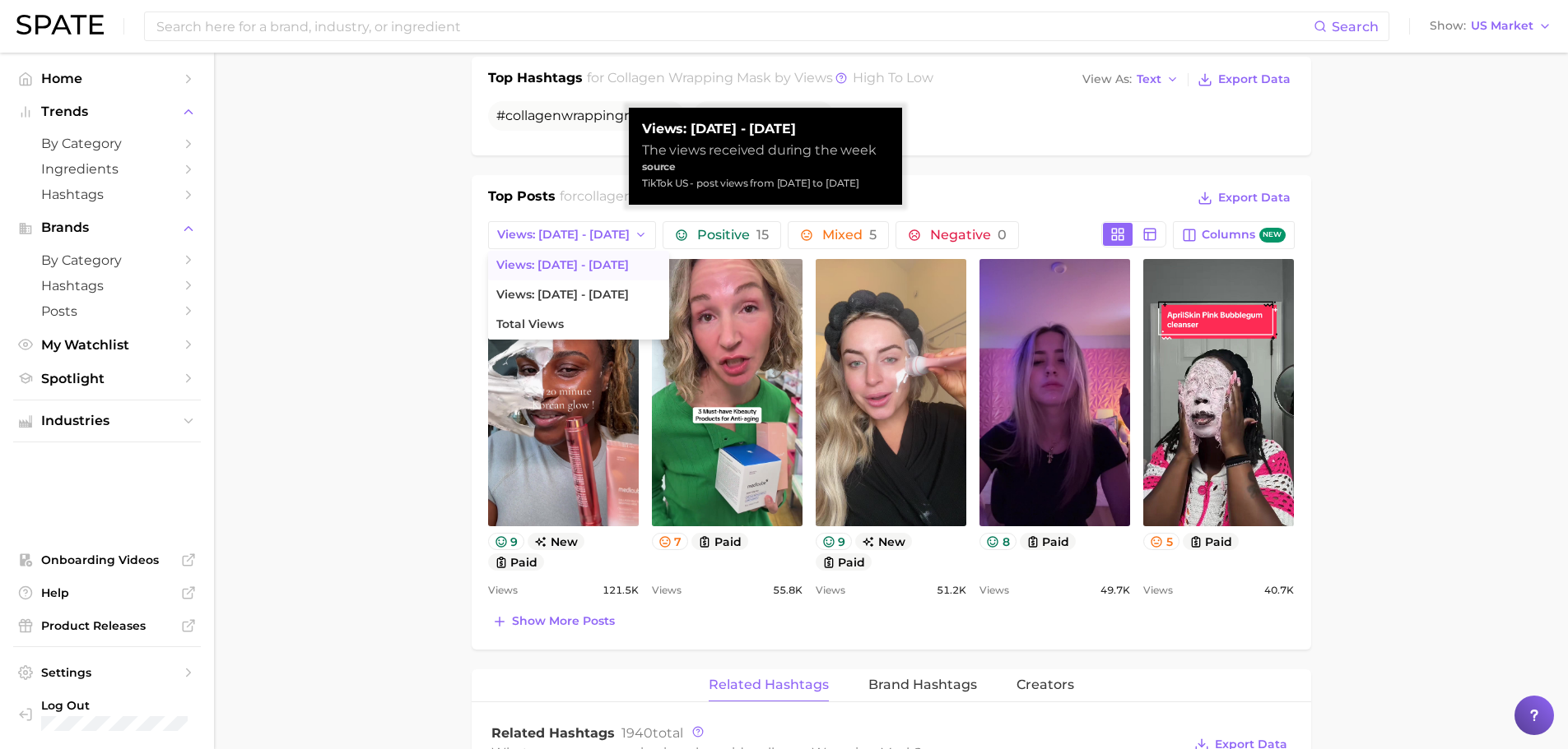
click at [423, 284] on main "1. skincare 2. face products 3. face mask products 4. collagen wrapping mask Ov…" at bounding box center [891, 563] width 1354 height 2338
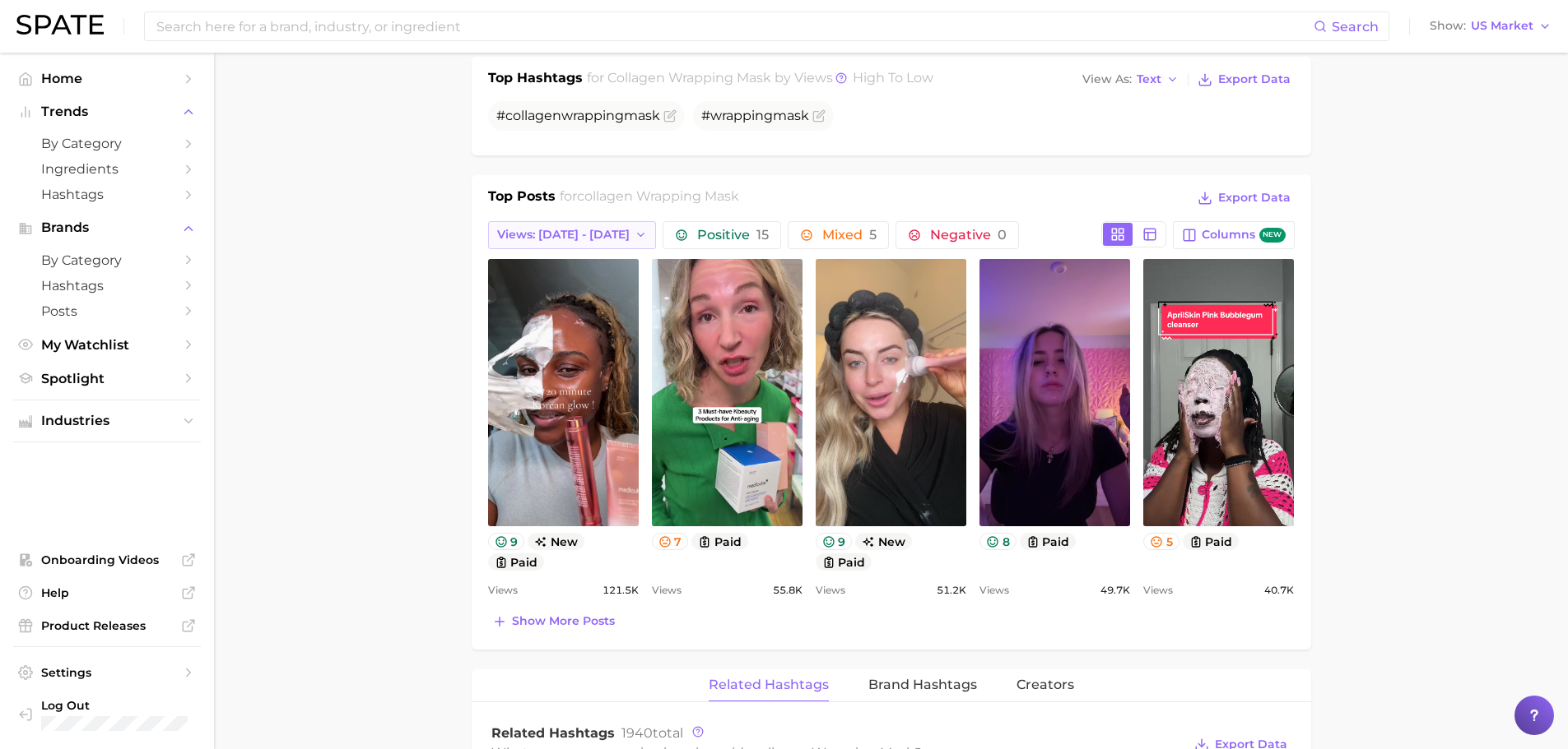
click at [597, 238] on span "Views: [DATE] - [DATE]" at bounding box center [564, 234] width 133 height 14
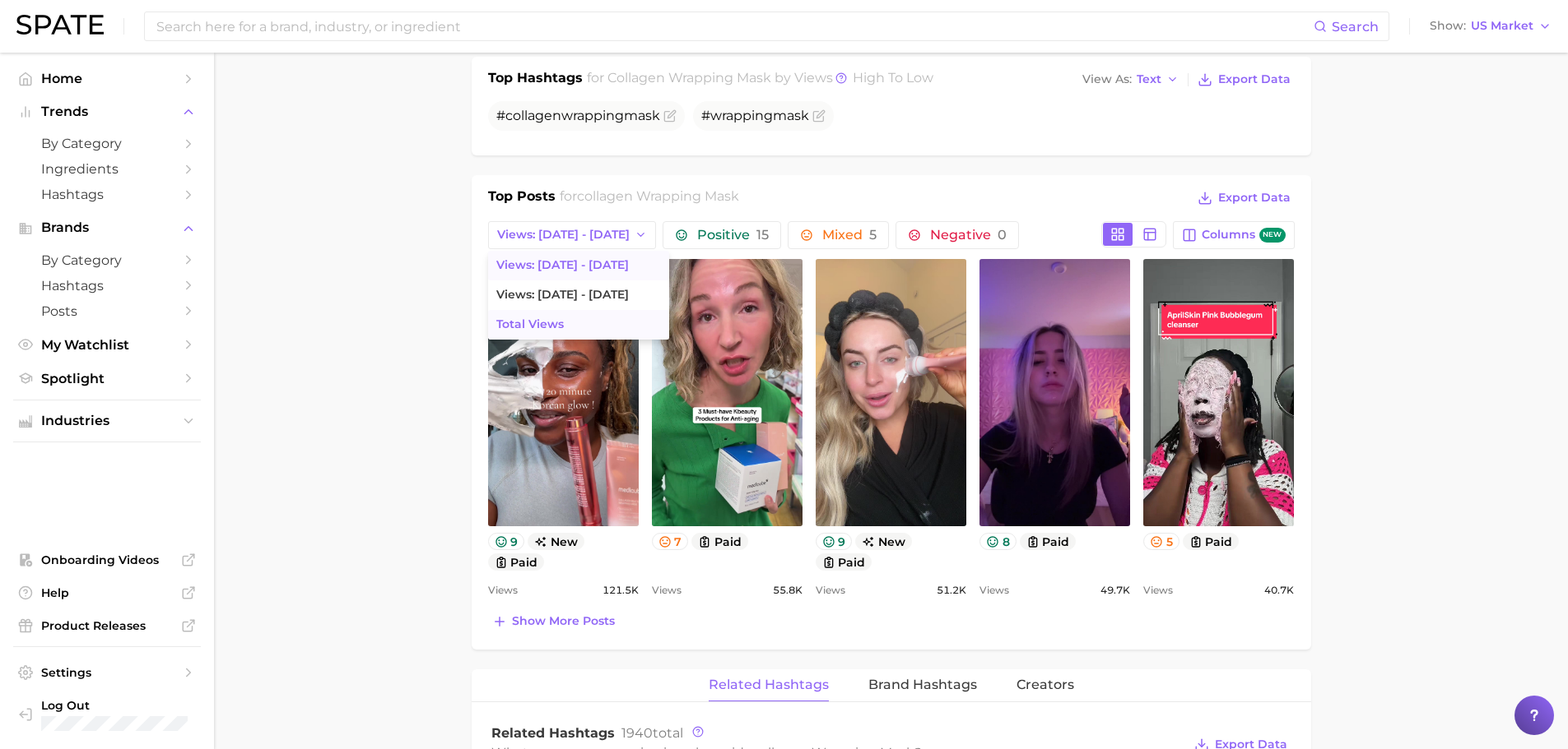
click at [567, 322] on button "Total Views" at bounding box center [578, 325] width 181 height 29
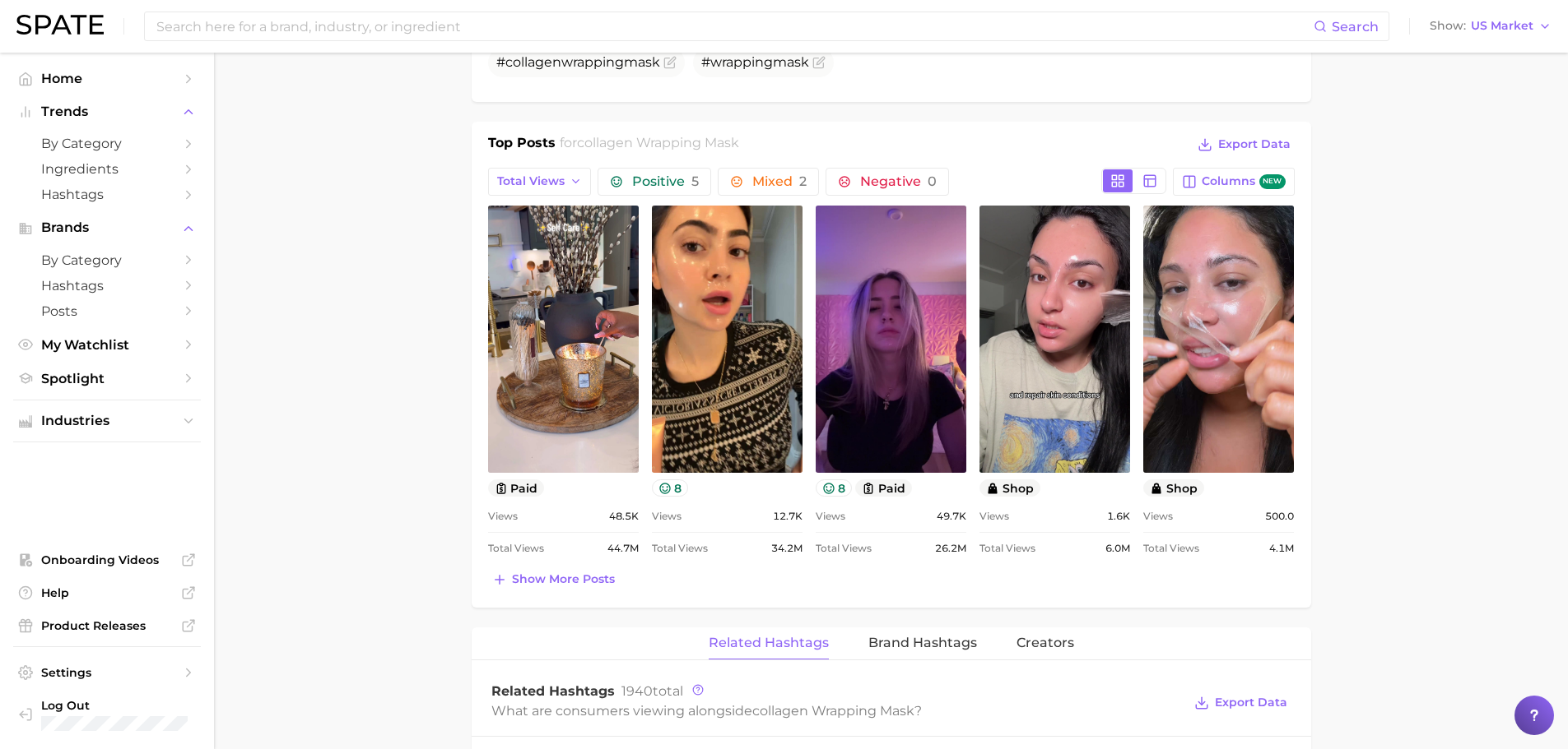
scroll to position [740, 0]
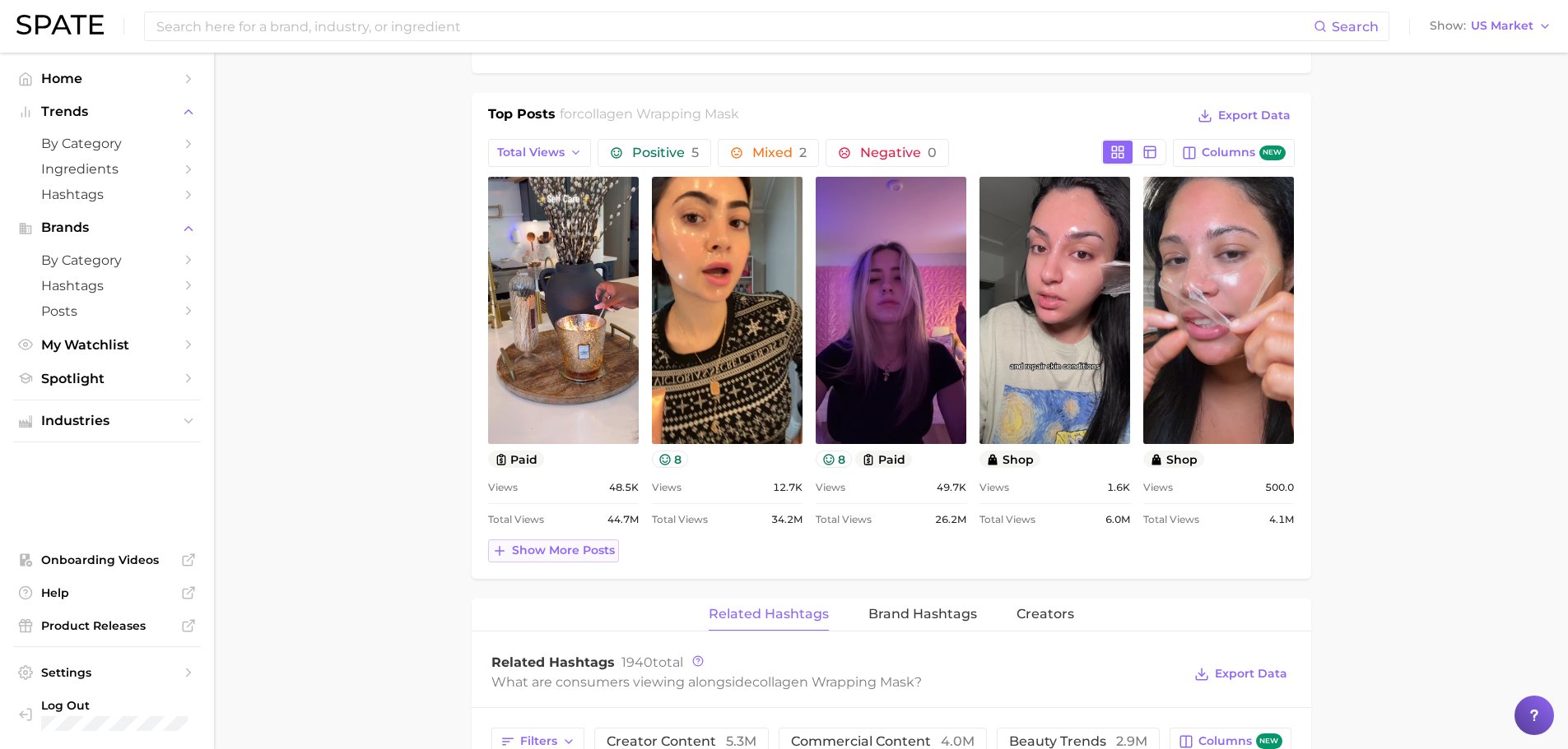
click at [533, 545] on span "Show more posts" at bounding box center [563, 551] width 103 height 14
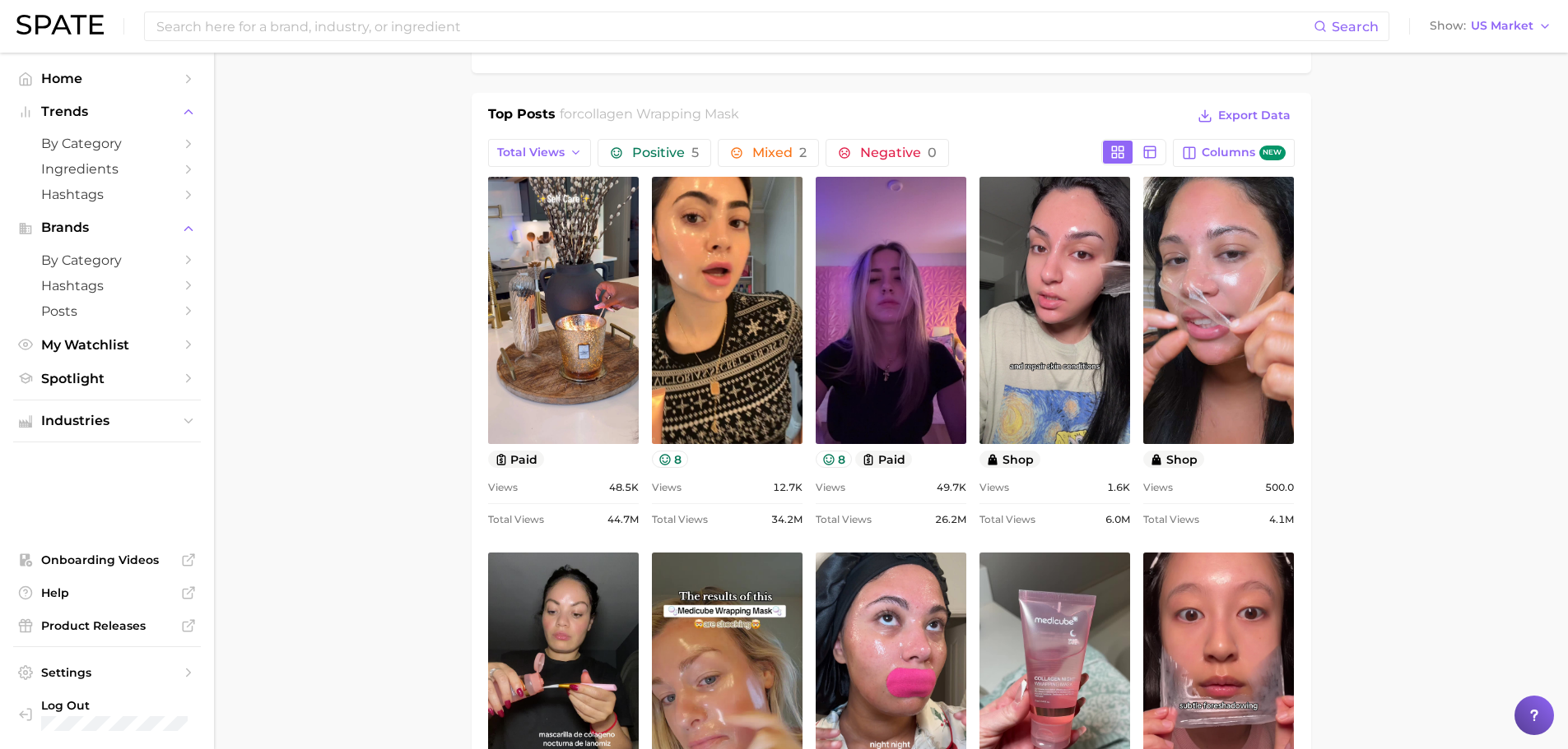
scroll to position [0, 0]
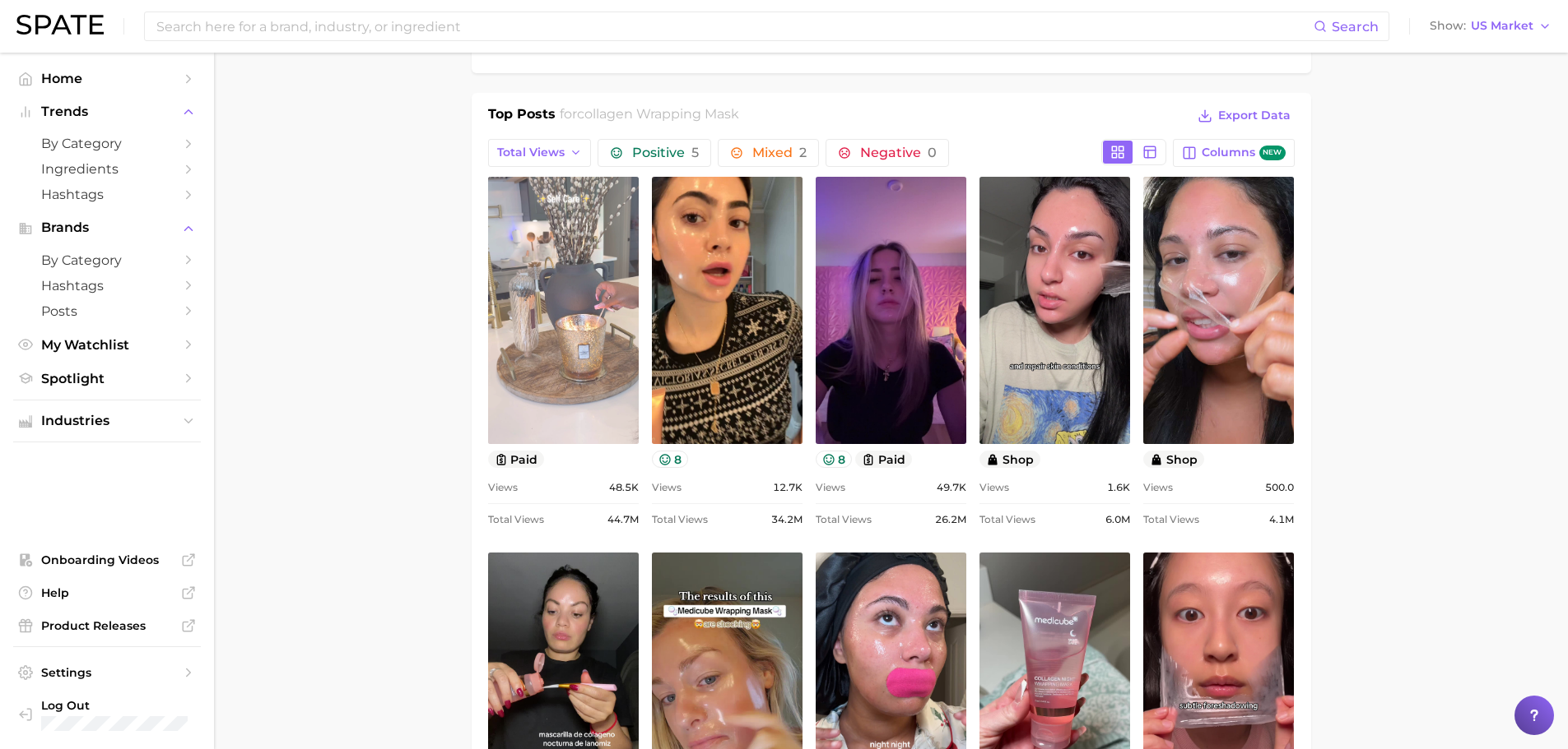
click at [551, 323] on link "view post on TikTok" at bounding box center [564, 311] width 150 height 268
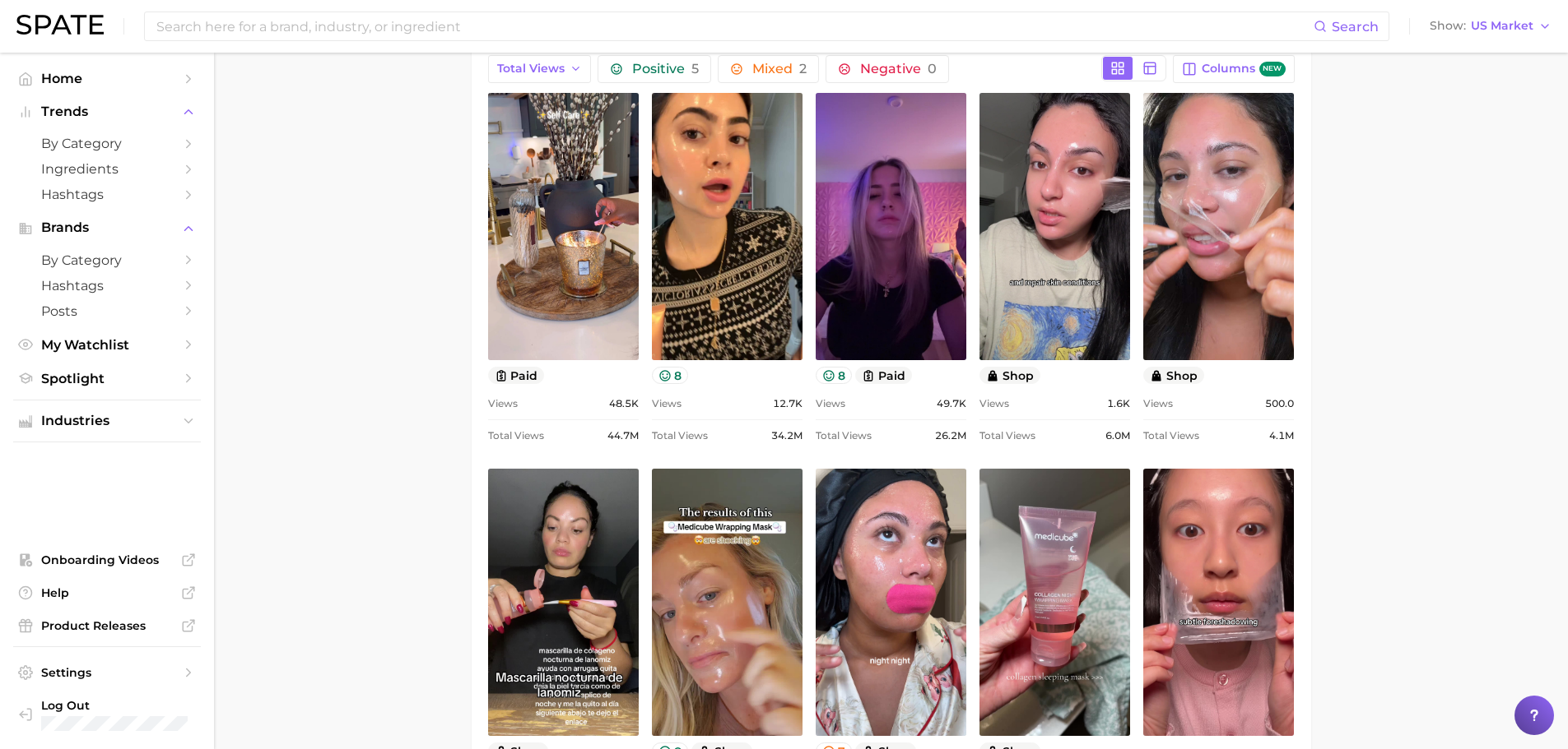
scroll to position [822, 0]
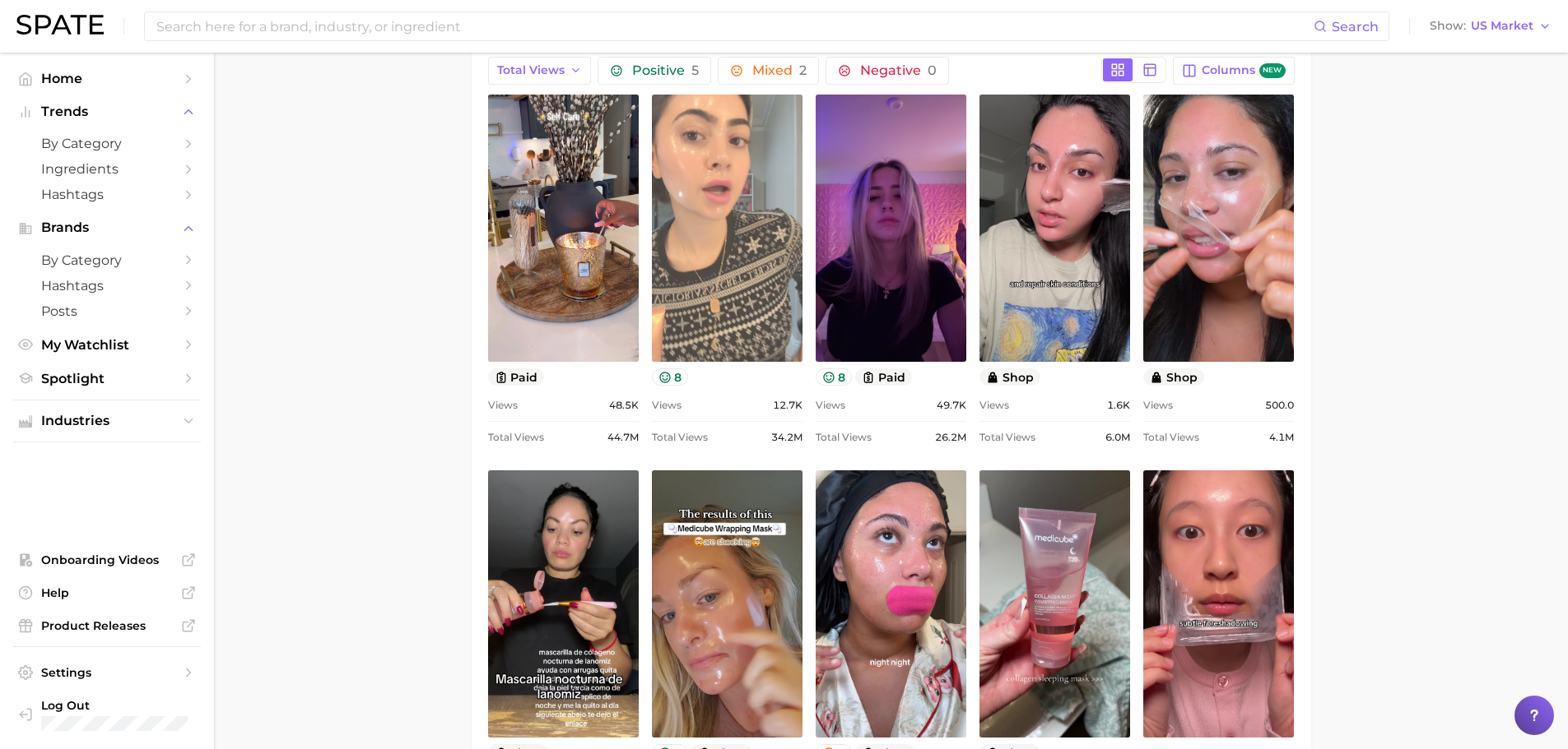
click at [705, 244] on link "view post on TikTok" at bounding box center [727, 229] width 150 height 268
